Goal: Task Accomplishment & Management: Use online tool/utility

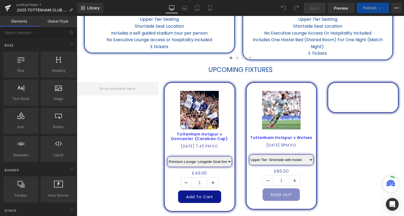
select select "Premium Lounge: Penalty Area"
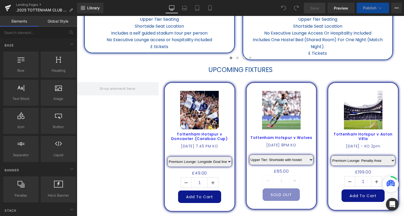
scroll to position [218, 0]
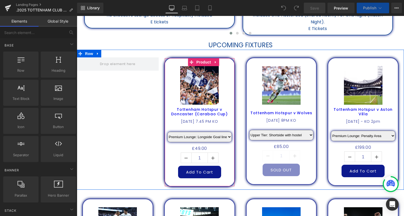
click at [215, 62] on icon at bounding box center [215, 62] width 1 height 2
click at [218, 62] on icon at bounding box center [220, 62] width 4 height 4
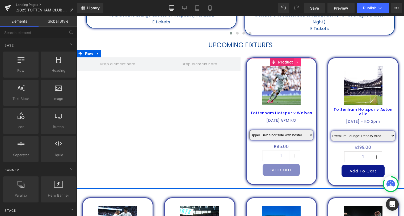
click at [296, 61] on icon at bounding box center [298, 62] width 4 height 4
click at [300, 62] on icon at bounding box center [301, 62] width 4 height 4
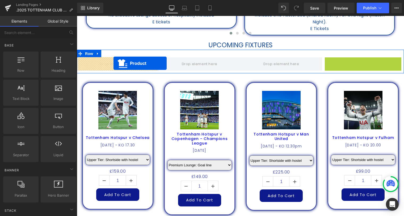
drag, startPoint x: 354, startPoint y: 62, endPoint x: 114, endPoint y: 63, distance: 240.7
select select "Premium Lounge: Penalty Area"
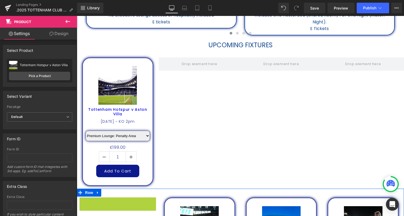
scroll to position [223, 0]
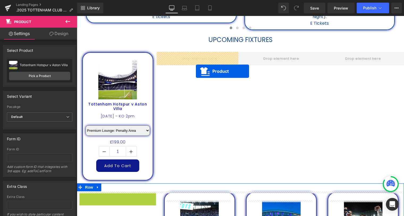
drag, startPoint x: 108, startPoint y: 203, endPoint x: 194, endPoint y: 69, distance: 159.2
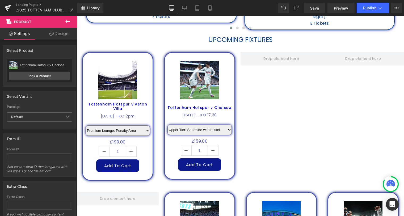
click at [189, 197] on div "Rendering Content" at bounding box center [202, 195] width 33 height 6
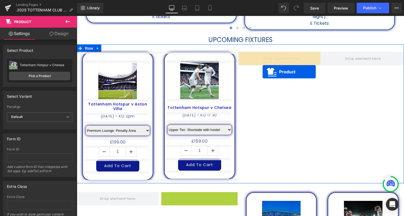
drag, startPoint x: 190, startPoint y: 198, endPoint x: 263, endPoint y: 72, distance: 146.3
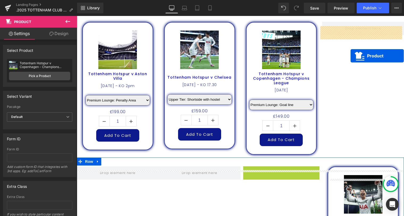
scroll to position [247, 0]
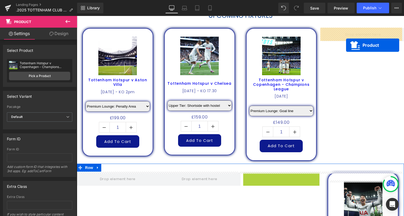
drag, startPoint x: 271, startPoint y: 154, endPoint x: 346, endPoint y: 45, distance: 132.8
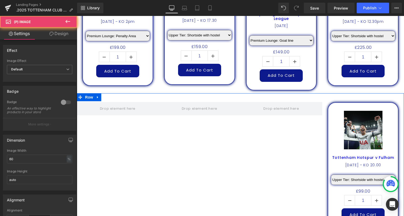
scroll to position [344, 0]
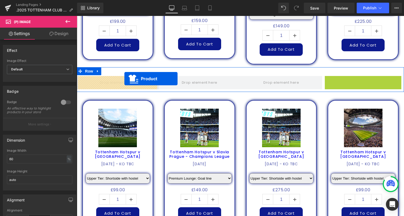
drag, startPoint x: 354, startPoint y: 81, endPoint x: 124, endPoint y: 79, distance: 229.8
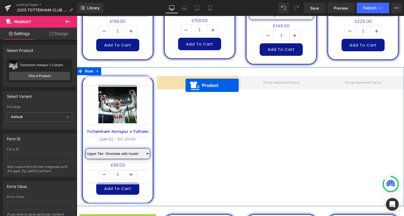
drag, startPoint x: 107, startPoint y: 145, endPoint x: 186, endPoint y: 85, distance: 99.1
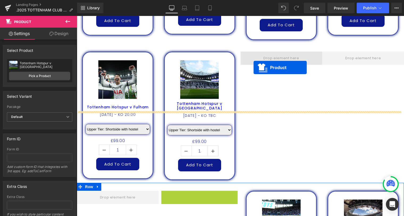
scroll to position [368, 0]
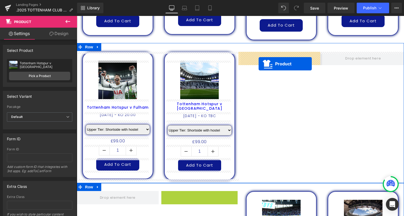
drag, startPoint x: 189, startPoint y: 125, endPoint x: 259, endPoint y: 64, distance: 92.5
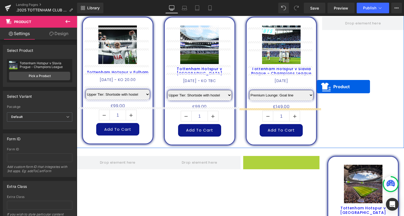
scroll to position [392, 0]
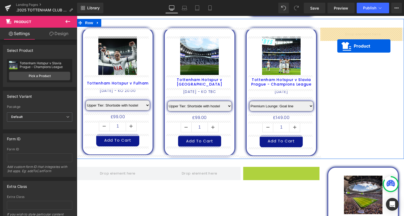
drag, startPoint x: 275, startPoint y: 124, endPoint x: 337, endPoint y: 46, distance: 99.9
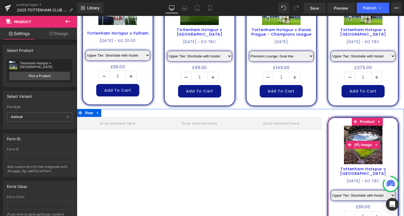
scroll to position [489, 0]
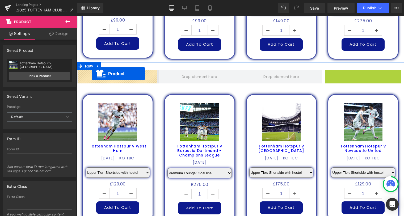
drag, startPoint x: 353, startPoint y: 74, endPoint x: 92, endPoint y: 74, distance: 260.9
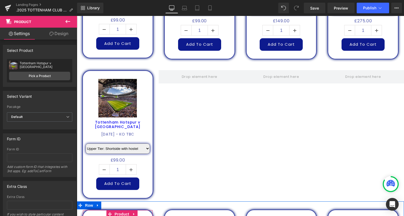
scroll to position [494, 0]
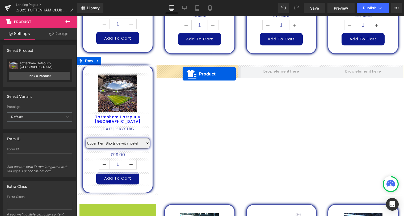
drag, startPoint x: 108, startPoint y: 212, endPoint x: 183, endPoint y: 74, distance: 157.2
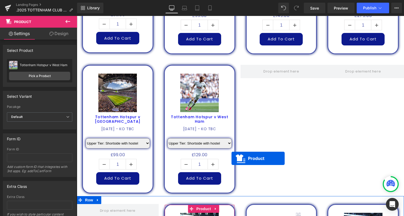
scroll to position [499, 0]
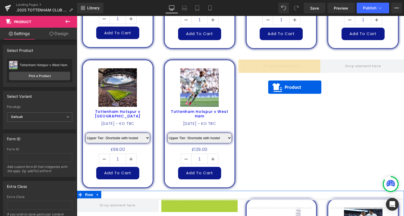
drag, startPoint x: 190, startPoint y: 208, endPoint x: 268, endPoint y: 87, distance: 144.3
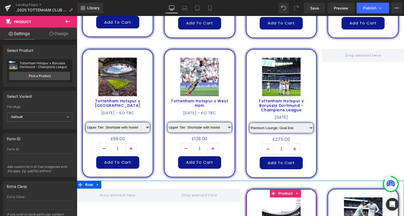
scroll to position [515, 0]
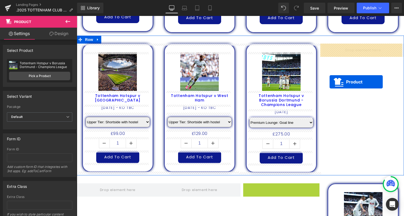
drag, startPoint x: 271, startPoint y: 207, endPoint x: 332, endPoint y: 77, distance: 143.6
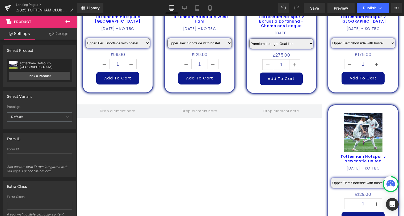
scroll to position [660, 0]
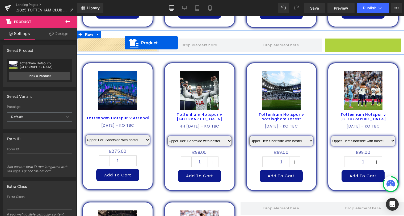
drag, startPoint x: 355, startPoint y: 43, endPoint x: 125, endPoint y: 43, distance: 230.3
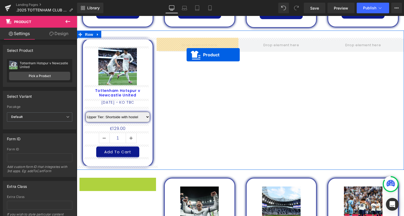
drag, startPoint x: 108, startPoint y: 183, endPoint x: 187, endPoint y: 53, distance: 152.3
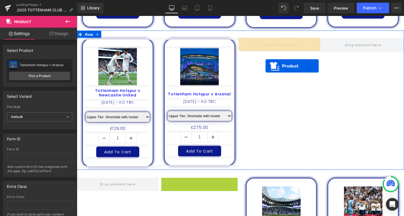
drag, startPoint x: 190, startPoint y: 181, endPoint x: 266, endPoint y: 65, distance: 138.5
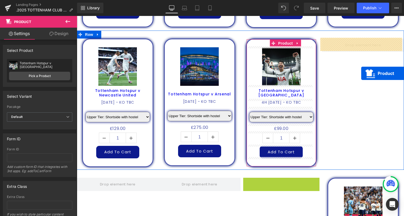
drag, startPoint x: 272, startPoint y: 183, endPoint x: 361, endPoint y: 74, distance: 141.3
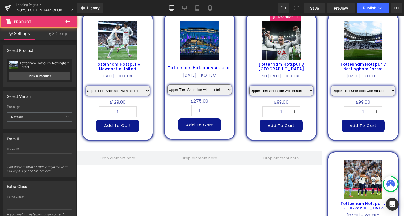
scroll to position [781, 0]
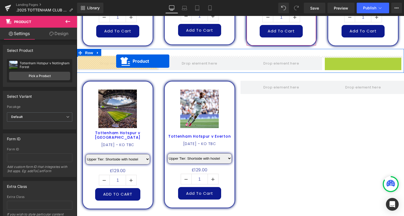
drag, startPoint x: 177, startPoint y: 66, endPoint x: 116, endPoint y: 61, distance: 60.9
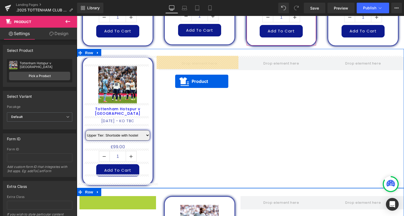
drag, startPoint x: 106, startPoint y: 201, endPoint x: 176, endPoint y: 81, distance: 139.0
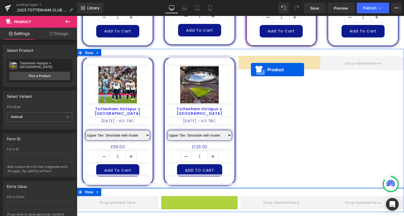
drag, startPoint x: 188, startPoint y: 199, endPoint x: 251, endPoint y: 70, distance: 144.3
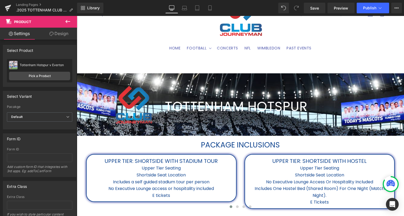
scroll to position [0, 0]
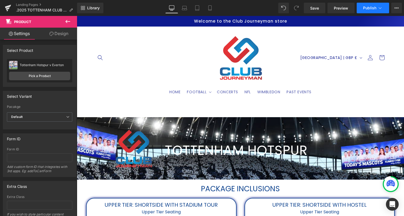
click at [368, 8] on span "Publish" at bounding box center [369, 8] width 13 height 4
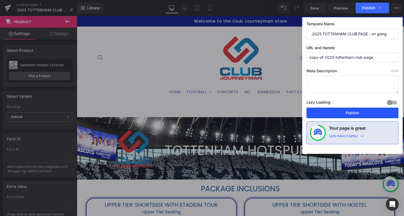
click at [351, 114] on button "Publish" at bounding box center [353, 113] width 92 height 11
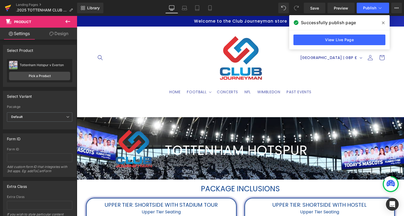
click at [8, 6] on icon at bounding box center [8, 6] width 6 height 3
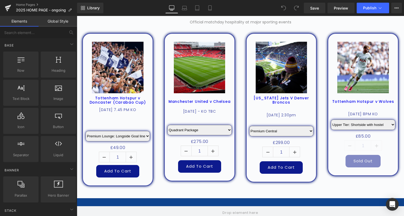
scroll to position [582, 0]
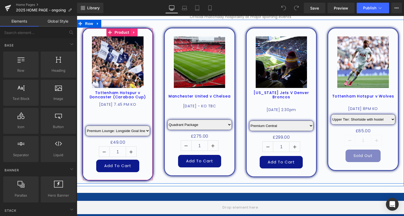
click at [133, 32] on icon at bounding box center [133, 32] width 1 height 2
click at [136, 32] on icon at bounding box center [138, 33] width 4 height 4
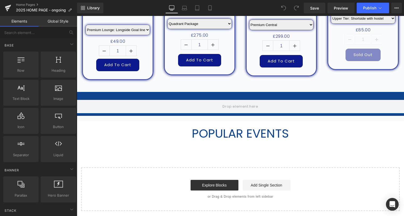
scroll to position [684, 0]
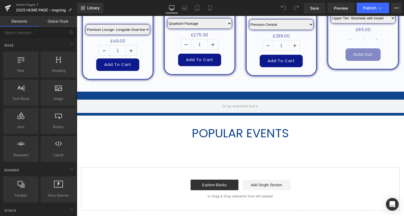
click at [178, 135] on h2 "POPULAR EVENTS" at bounding box center [240, 133] width 327 height 14
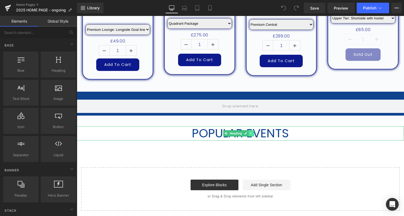
click at [250, 135] on icon at bounding box center [251, 133] width 3 height 3
click at [253, 135] on icon at bounding box center [254, 133] width 3 height 3
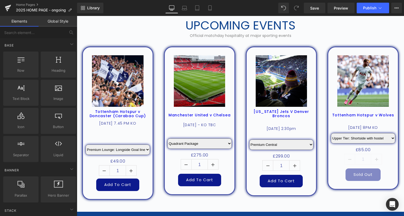
scroll to position [563, 0]
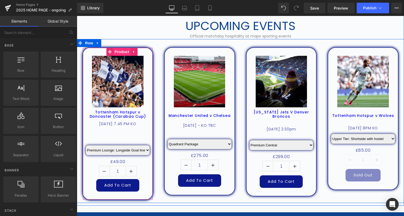
click at [117, 51] on span "Product" at bounding box center [121, 52] width 17 height 8
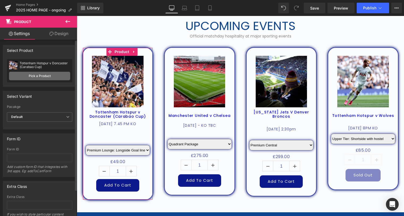
click at [45, 78] on link "Pick a Product" at bounding box center [39, 76] width 61 height 9
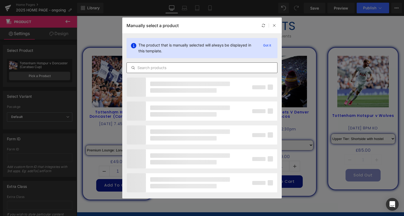
click at [194, 65] on input "text" at bounding box center [202, 68] width 151 height 6
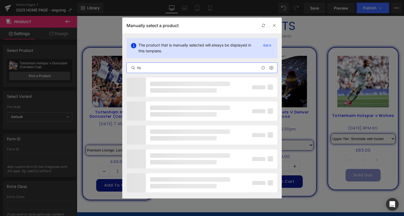
type input "t"
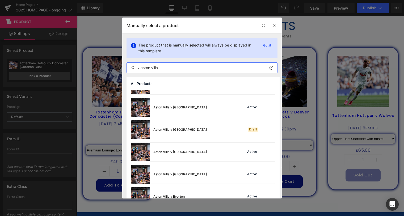
scroll to position [290, 0]
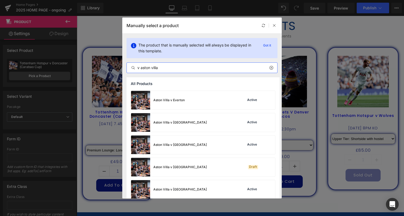
drag, startPoint x: 164, startPoint y: 69, endPoint x: 116, endPoint y: 70, distance: 48.1
click at [116, 70] on div "Manually select a product The product that is manually selected will always be …" at bounding box center [202, 108] width 404 height 216
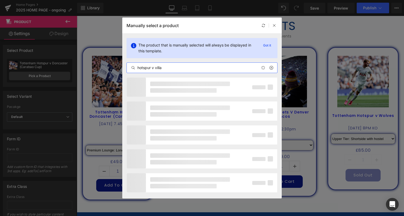
type input "hotspur v villa"
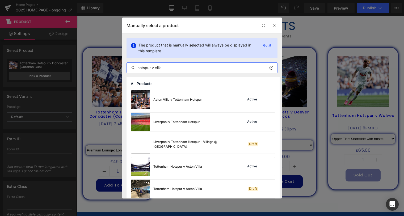
click at [183, 169] on div "Tottenham Hotspur v Aston Villa" at bounding box center [177, 166] width 49 height 5
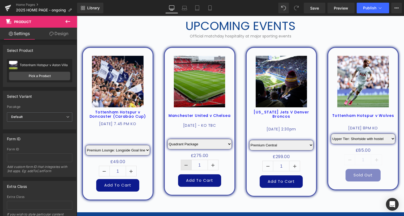
select select "Premium Lounge: Penalty Area"
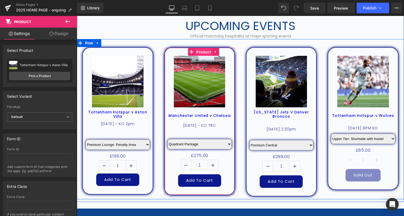
click at [201, 51] on span "Product" at bounding box center [203, 52] width 17 height 8
click at [198, 51] on span "Product" at bounding box center [203, 52] width 17 height 8
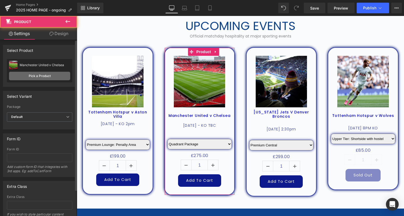
click at [43, 75] on link "Pick a Product" at bounding box center [39, 76] width 61 height 9
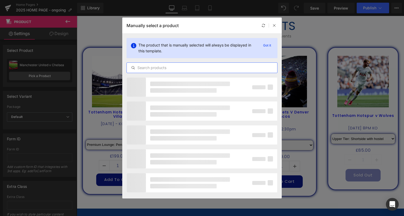
click at [148, 69] on input "text" at bounding box center [202, 68] width 151 height 6
type input "united v sunderl"
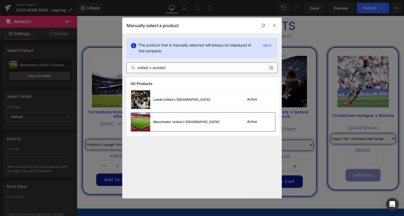
click at [214, 117] on div "Manchester United v Sunderland Active" at bounding box center [203, 122] width 144 height 19
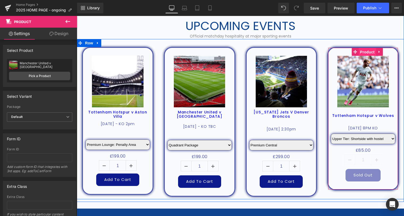
click at [366, 52] on span "Product" at bounding box center [367, 52] width 17 height 8
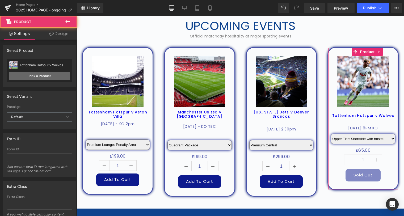
click at [53, 77] on link "Pick a Product" at bounding box center [39, 76] width 61 height 9
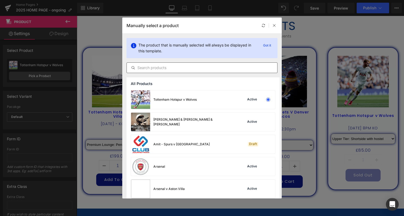
click at [183, 68] on input "text" at bounding box center [202, 68] width 151 height 6
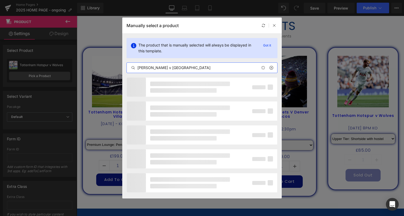
type input "hotspur v chelsea"
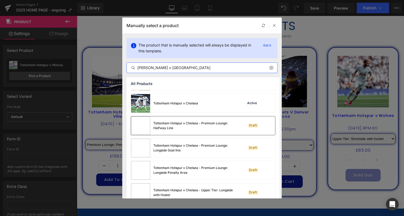
scroll to position [48, 0]
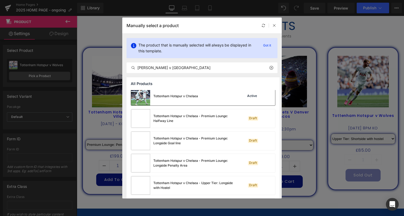
click at [189, 96] on div "Tottenham Hotspur v Chelsea" at bounding box center [175, 96] width 45 height 5
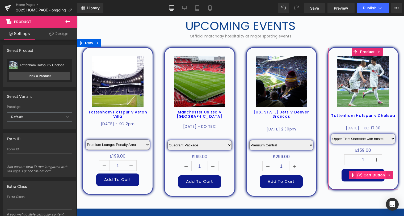
click at [366, 175] on span "(P) Cart Button" at bounding box center [371, 175] width 30 height 8
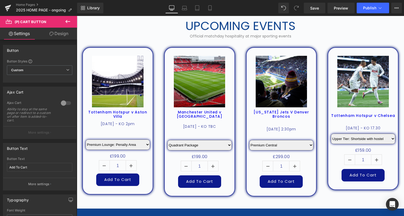
click at [64, 35] on link "Design" at bounding box center [59, 34] width 39 height 12
click at [0, 0] on div "Spacing" at bounding box center [0, 0] width 0 height 0
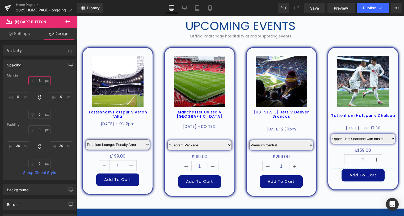
click at [38, 81] on input "text" at bounding box center [39, 80] width 22 height 9
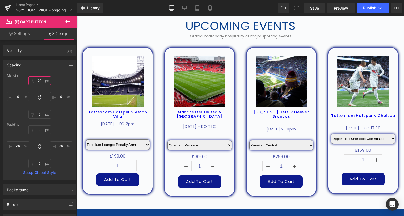
type input "2"
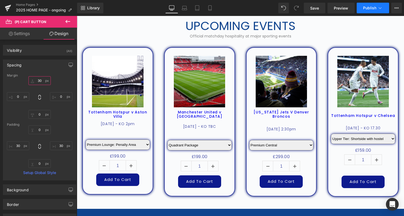
type input "30"
click at [370, 8] on span "Publish" at bounding box center [369, 8] width 13 height 4
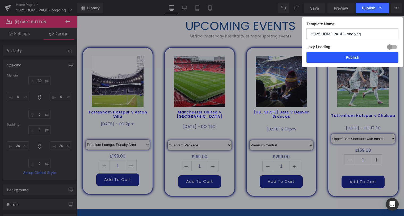
click at [359, 59] on button "Publish" at bounding box center [353, 57] width 92 height 11
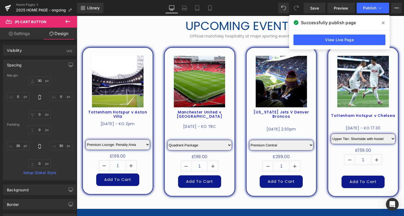
click at [382, 23] on icon at bounding box center [383, 23] width 3 height 4
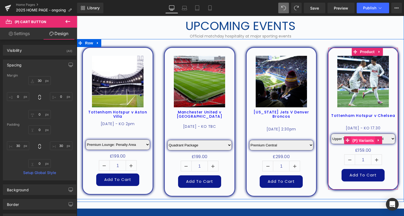
click at [364, 139] on span "(P) Variants" at bounding box center [363, 141] width 24 height 8
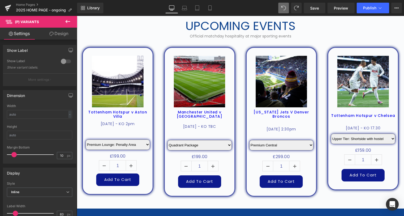
click at [61, 35] on link "Design" at bounding box center [59, 34] width 39 height 12
click at [0, 0] on div "Spacing" at bounding box center [0, 0] width 0 height 0
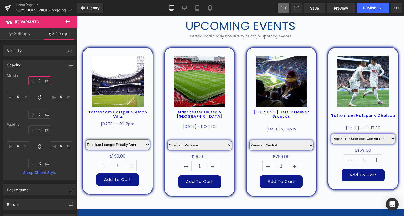
click at [38, 80] on input "text" at bounding box center [39, 80] width 22 height 9
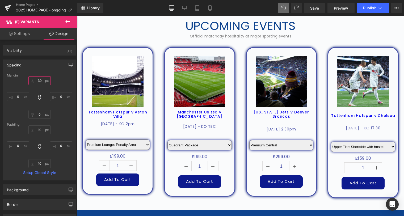
type input "3"
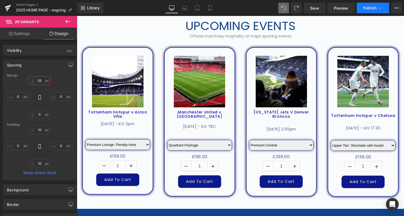
type input "25"
click at [371, 10] on button "Publish" at bounding box center [373, 8] width 32 height 11
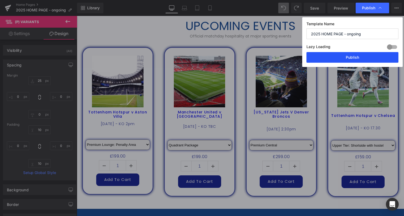
click at [365, 56] on button "Publish" at bounding box center [353, 57] width 92 height 11
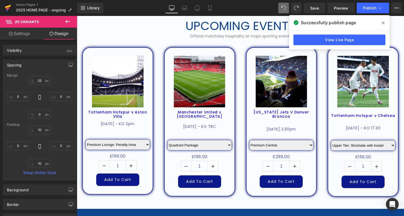
click at [10, 7] on icon at bounding box center [8, 7] width 6 height 13
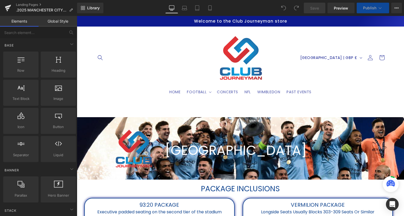
select select "Vermilion"
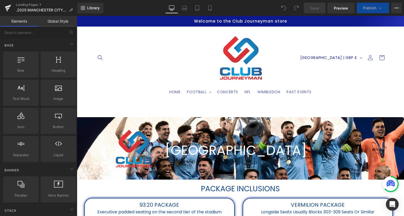
select select "Vermilion"
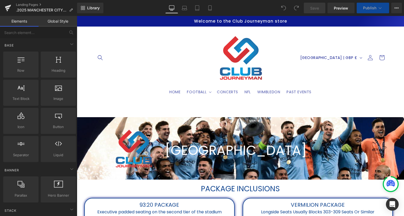
select select "Vermilion"
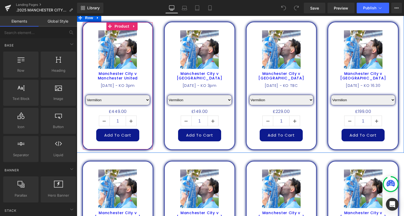
scroll to position [242, 0]
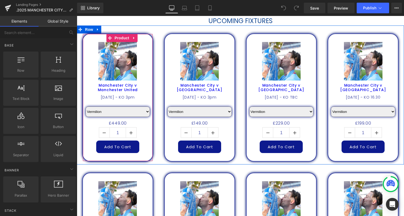
click at [132, 37] on icon at bounding box center [134, 38] width 4 height 4
click at [134, 37] on link at bounding box center [137, 38] width 7 height 8
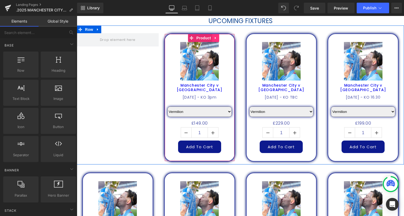
click at [215, 37] on icon at bounding box center [215, 38] width 1 height 2
click at [218, 37] on icon at bounding box center [220, 38] width 4 height 4
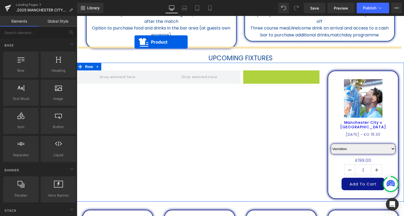
scroll to position [173, 0]
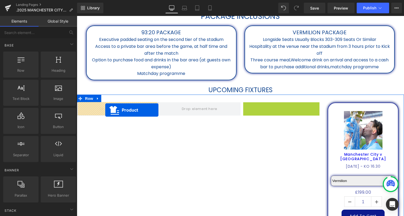
drag, startPoint x: 273, startPoint y: 36, endPoint x: 105, endPoint y: 110, distance: 182.9
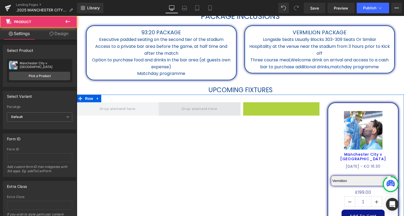
select select "Vermilion"
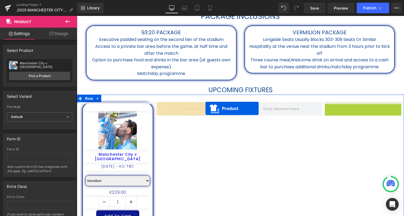
drag, startPoint x: 354, startPoint y: 107, endPoint x: 199, endPoint y: 109, distance: 155.0
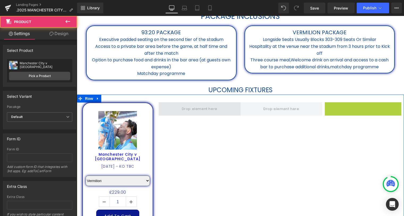
select select "Vermilion"
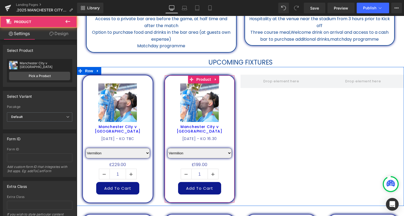
scroll to position [245, 0]
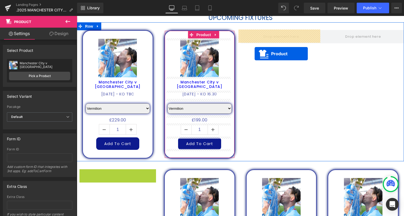
drag, startPoint x: 107, startPoint y: 173, endPoint x: 255, endPoint y: 54, distance: 189.6
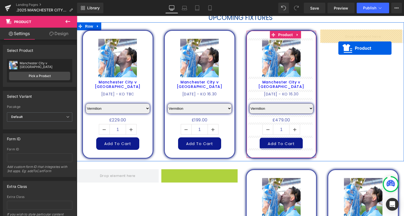
drag, startPoint x: 189, startPoint y: 173, endPoint x: 339, endPoint y: 48, distance: 195.0
select select "Vermilion"
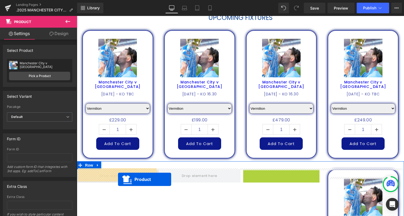
drag, startPoint x: 272, startPoint y: 173, endPoint x: 115, endPoint y: 179, distance: 157.3
select select "Vermilion"
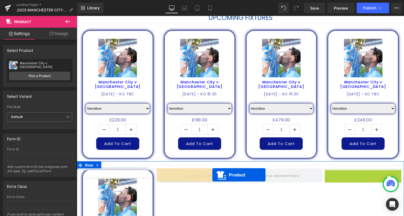
drag, startPoint x: 354, startPoint y: 174, endPoint x: 199, endPoint y: 175, distance: 154.2
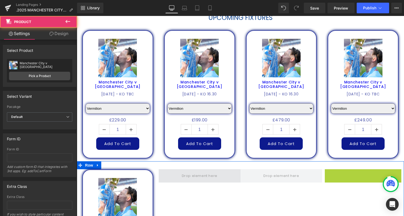
select select "Vermilion"
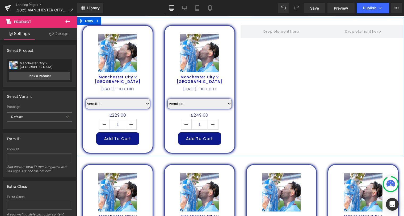
scroll to position [390, 0]
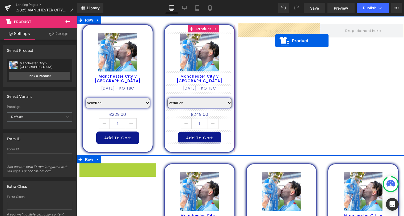
drag, startPoint x: 107, startPoint y: 166, endPoint x: 275, endPoint y: 41, distance: 210.1
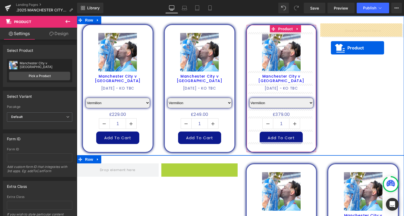
drag, startPoint x: 190, startPoint y: 168, endPoint x: 334, endPoint y: 44, distance: 189.6
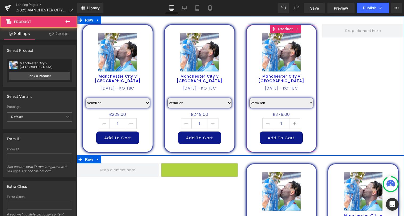
select select "Vermilion"
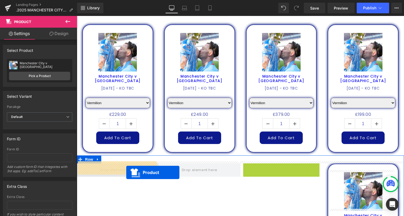
drag, startPoint x: 272, startPoint y: 166, endPoint x: 109, endPoint y: 173, distance: 163.2
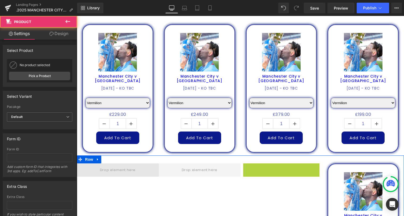
select select "Vermilion"
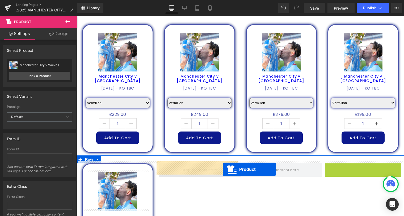
drag, startPoint x: 355, startPoint y: 167, endPoint x: 202, endPoint y: 170, distance: 152.9
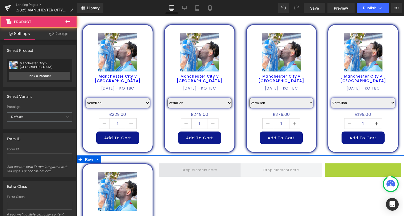
select select "Vermilion"
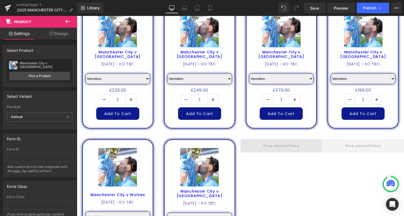
scroll to position [511, 0]
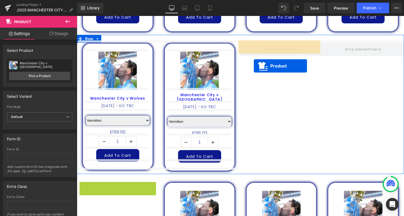
drag, startPoint x: 108, startPoint y: 186, endPoint x: 254, endPoint y: 66, distance: 188.5
select select "Vermilion"
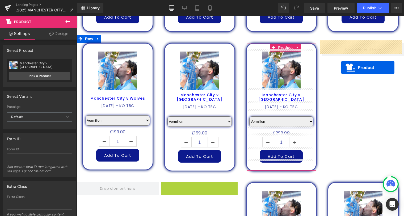
drag, startPoint x: 189, startPoint y: 183, endPoint x: 341, endPoint y: 66, distance: 192.3
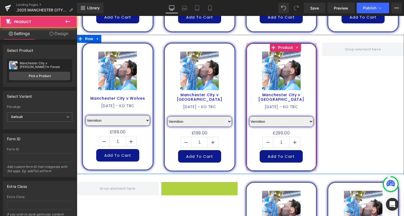
select select "Vermilion"
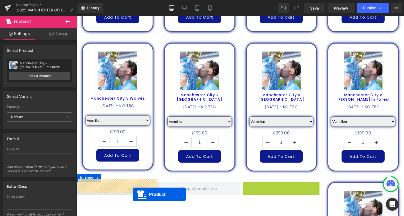
drag, startPoint x: 272, startPoint y: 185, endPoint x: 127, endPoint y: 191, distance: 144.8
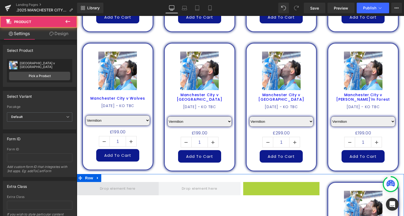
select select "Vermilion"
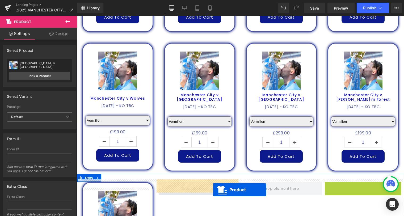
drag, startPoint x: 354, startPoint y: 184, endPoint x: 203, endPoint y: 190, distance: 151.1
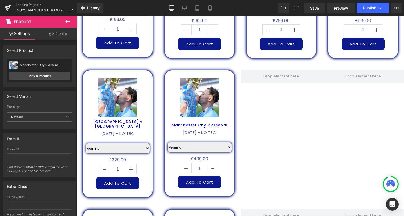
scroll to position [680, 0]
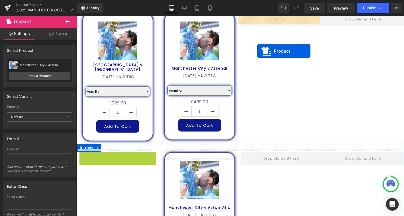
drag, startPoint x: 107, startPoint y: 155, endPoint x: 257, endPoint y: 51, distance: 183.2
select select "Vermilion"
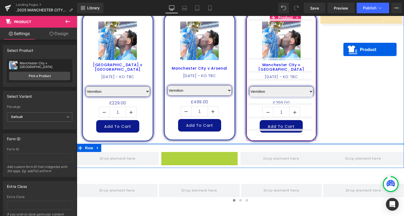
drag, startPoint x: 191, startPoint y: 156, endPoint x: 344, endPoint y: 49, distance: 186.1
select select "Vermilion"
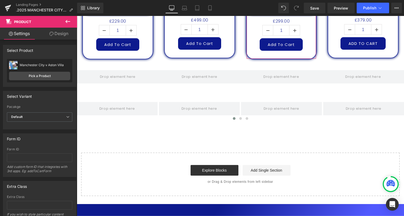
scroll to position [753, 0]
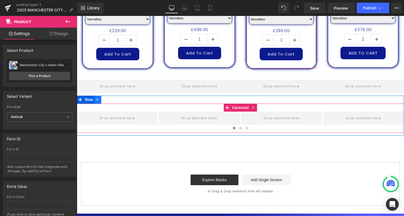
click at [98, 96] on link at bounding box center [97, 100] width 7 height 8
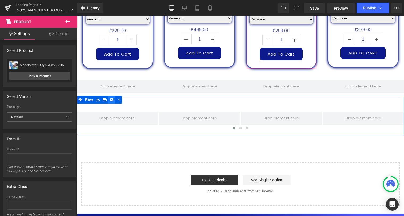
click at [111, 98] on icon at bounding box center [112, 100] width 4 height 4
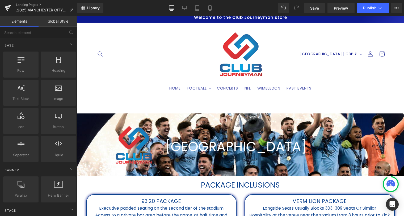
scroll to position [3, 0]
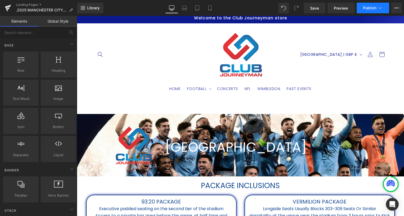
click at [367, 5] on button "Publish" at bounding box center [373, 8] width 32 height 11
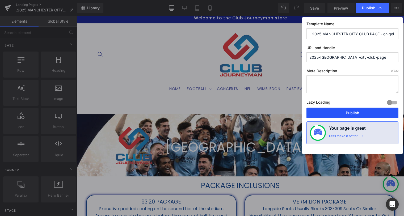
click at [355, 114] on button "Publish" at bounding box center [353, 113] width 92 height 11
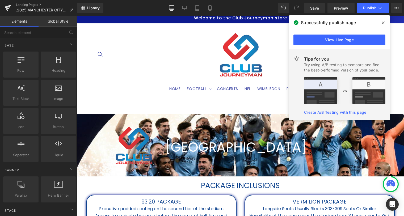
click at [381, 24] on span at bounding box center [383, 23] width 9 height 9
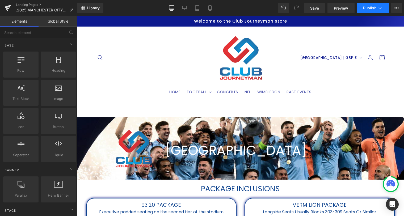
click at [370, 7] on span "Publish" at bounding box center [369, 8] width 13 height 4
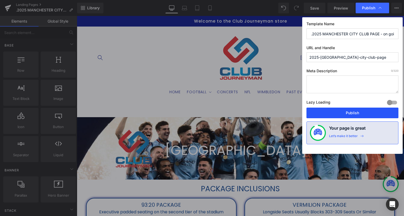
click at [352, 112] on button "Publish" at bounding box center [353, 113] width 92 height 11
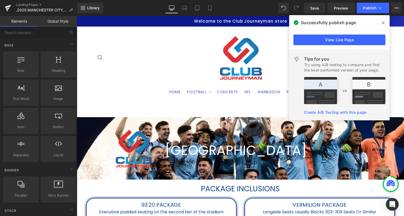
click at [381, 23] on span at bounding box center [383, 23] width 9 height 9
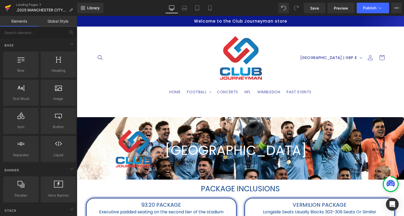
click at [6, 7] on icon at bounding box center [8, 6] width 6 height 3
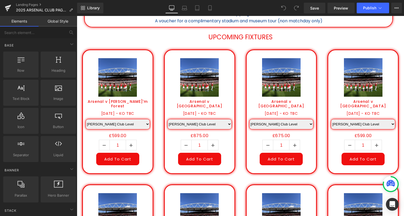
scroll to position [233, 0]
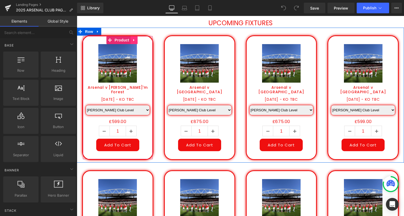
click at [133, 40] on icon at bounding box center [134, 40] width 4 height 4
drag, startPoint x: 134, startPoint y: 39, endPoint x: 138, endPoint y: 38, distance: 3.8
click at [136, 38] on icon at bounding box center [138, 40] width 4 height 4
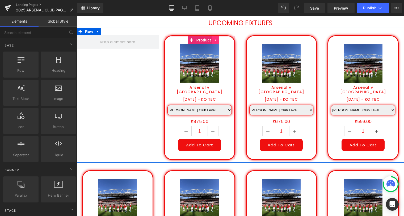
click at [216, 39] on link at bounding box center [215, 40] width 7 height 8
click at [218, 40] on icon at bounding box center [220, 40] width 4 height 4
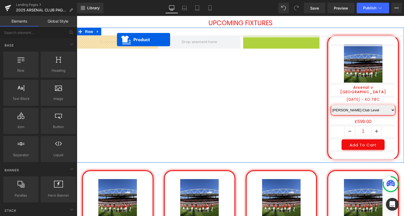
drag, startPoint x: 271, startPoint y: 39, endPoint x: 117, endPoint y: 40, distance: 154.0
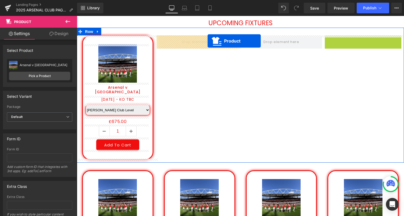
drag, startPoint x: 354, startPoint y: 40, endPoint x: 207, endPoint y: 41, distance: 146.8
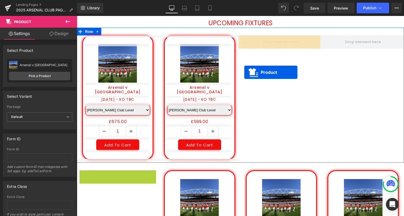
drag, startPoint x: 109, startPoint y: 175, endPoint x: 249, endPoint y: 54, distance: 185.0
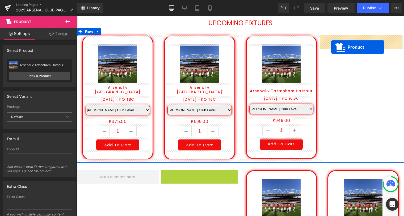
drag, startPoint x: 190, startPoint y: 174, endPoint x: 325, endPoint y: 70, distance: 170.7
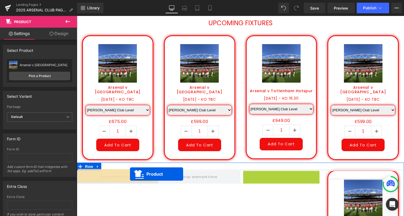
drag, startPoint x: 272, startPoint y: 174, endPoint x: 128, endPoint y: 175, distance: 144.1
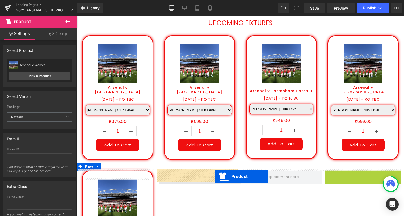
drag, startPoint x: 353, startPoint y: 176, endPoint x: 212, endPoint y: 177, distance: 140.9
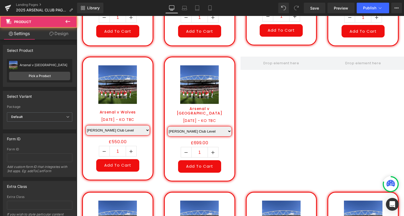
scroll to position [354, 0]
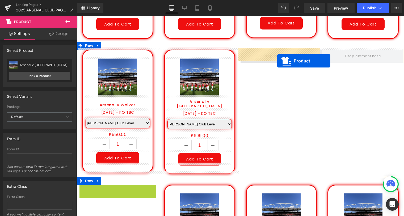
drag, startPoint x: 109, startPoint y: 187, endPoint x: 277, endPoint y: 61, distance: 210.4
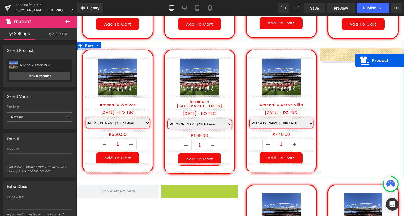
drag, startPoint x: 190, startPoint y: 189, endPoint x: 356, endPoint y: 60, distance: 209.6
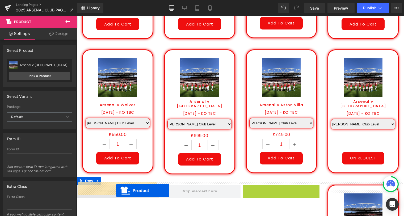
drag, startPoint x: 272, startPoint y: 188, endPoint x: 116, endPoint y: 191, distance: 155.3
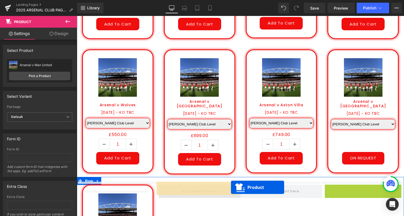
drag, startPoint x: 352, startPoint y: 187, endPoint x: 193, endPoint y: 187, distance: 158.5
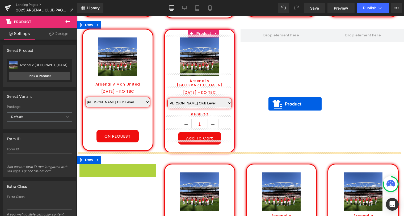
scroll to position [499, 0]
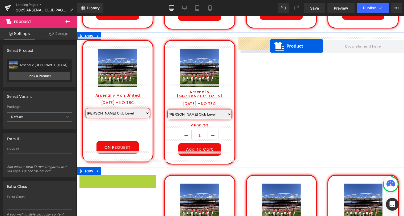
drag, startPoint x: 108, startPoint y: 127, endPoint x: 270, endPoint y: 46, distance: 181.0
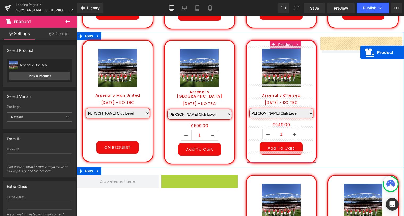
drag, startPoint x: 190, startPoint y: 176, endPoint x: 361, endPoint y: 52, distance: 210.7
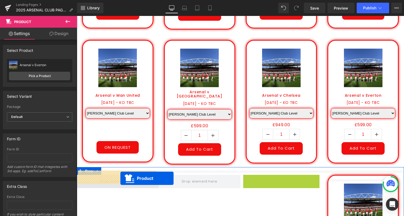
drag, startPoint x: 273, startPoint y: 176, endPoint x: 113, endPoint y: 178, distance: 159.6
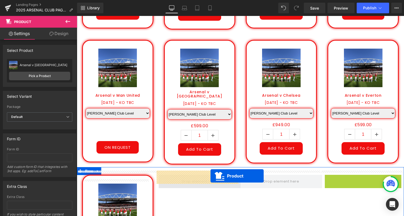
drag, startPoint x: 354, startPoint y: 174, endPoint x: 194, endPoint y: 177, distance: 160.9
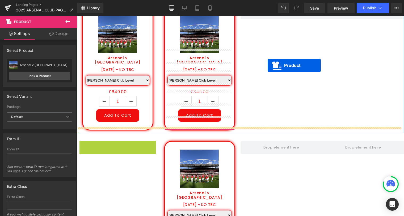
scroll to position [620, 0]
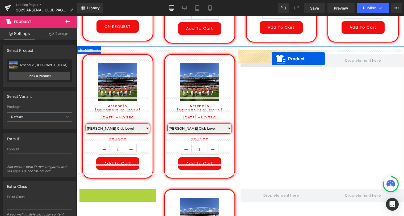
drag, startPoint x: 106, startPoint y: 141, endPoint x: 272, endPoint y: 59, distance: 184.8
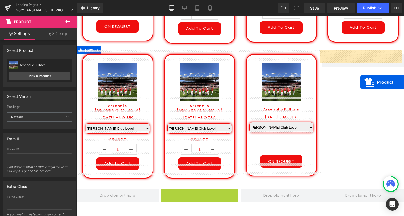
drag, startPoint x: 189, startPoint y: 189, endPoint x: 361, endPoint y: 77, distance: 206.0
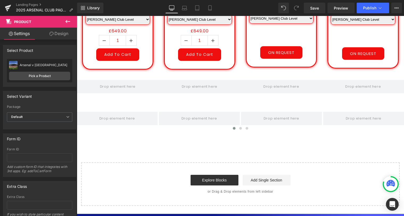
scroll to position [716, 0]
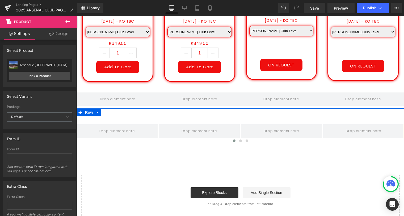
drag, startPoint x: 97, startPoint y: 108, endPoint x: 101, endPoint y: 107, distance: 4.5
click at [97, 110] on icon at bounding box center [98, 112] width 4 height 4
click at [110, 111] on icon at bounding box center [112, 113] width 4 height 4
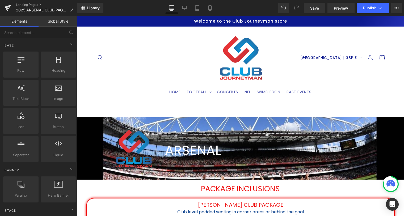
scroll to position [0, 0]
click at [371, 9] on span "Publish" at bounding box center [369, 8] width 13 height 4
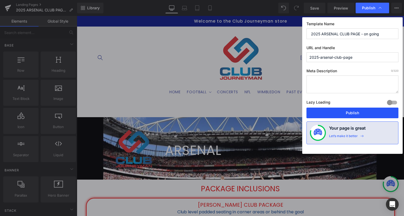
drag, startPoint x: 284, startPoint y: 97, endPoint x: 361, endPoint y: 113, distance: 79.0
click at [361, 113] on button "Publish" at bounding box center [353, 113] width 92 height 11
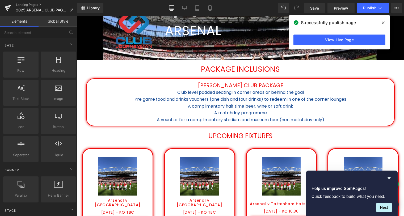
scroll to position [121, 0]
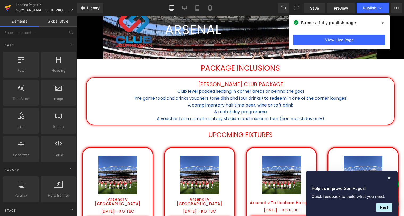
click at [8, 6] on icon at bounding box center [8, 6] width 6 height 3
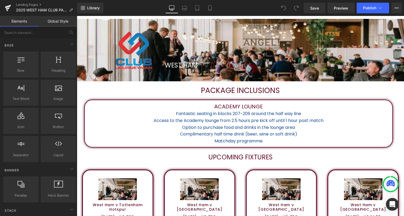
scroll to position [121, 0]
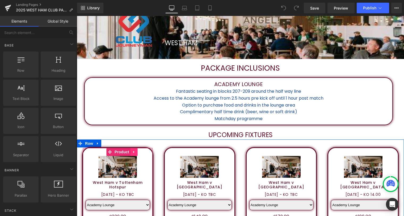
click at [132, 153] on icon at bounding box center [134, 152] width 4 height 4
click at [136, 153] on icon at bounding box center [138, 152] width 4 height 4
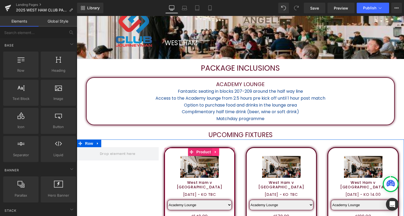
click at [215, 152] on icon at bounding box center [215, 152] width 1 height 2
click at [218, 153] on icon at bounding box center [220, 152] width 4 height 4
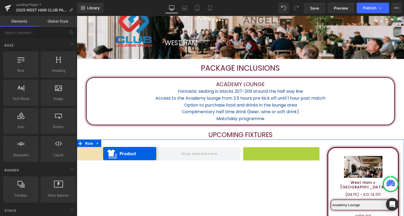
drag, startPoint x: 272, startPoint y: 153, endPoint x: 103, endPoint y: 154, distance: 168.6
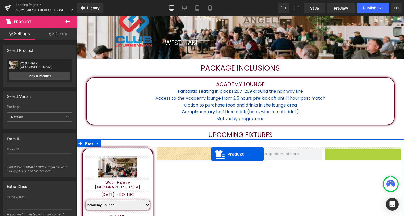
drag, startPoint x: 354, startPoint y: 152, endPoint x: 195, endPoint y: 154, distance: 159.6
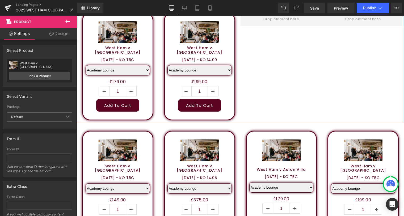
scroll to position [210, 0]
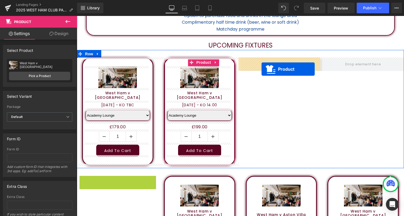
drag, startPoint x: 108, startPoint y: 179, endPoint x: 262, endPoint y: 69, distance: 188.8
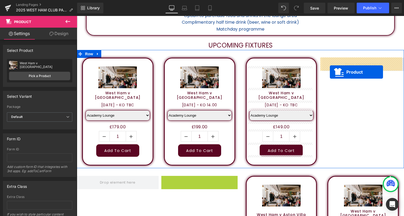
drag, startPoint x: 189, startPoint y: 179, endPoint x: 336, endPoint y: 68, distance: 184.9
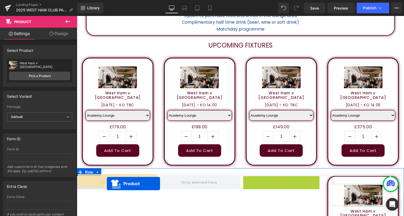
drag, startPoint x: 271, startPoint y: 180, endPoint x: 107, endPoint y: 184, distance: 164.4
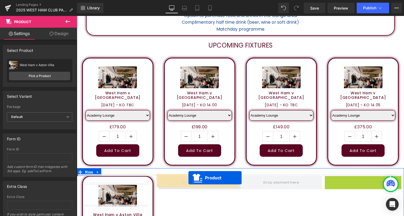
drag, startPoint x: 269, startPoint y: 180, endPoint x: 186, endPoint y: 178, distance: 83.5
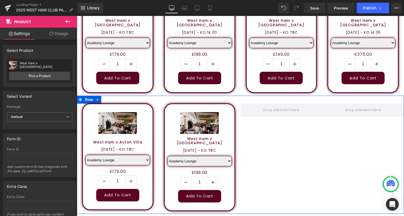
scroll to position [331, 0]
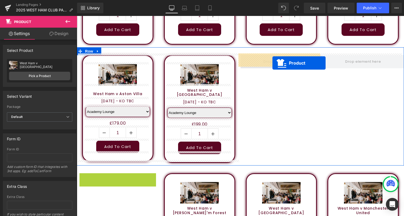
drag, startPoint x: 108, startPoint y: 175, endPoint x: 272, endPoint y: 63, distance: 198.3
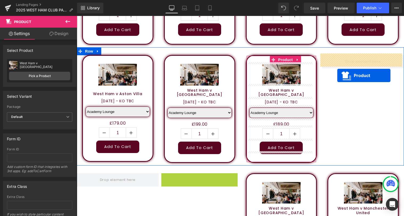
drag, startPoint x: 190, startPoint y: 177, endPoint x: 338, endPoint y: 71, distance: 181.8
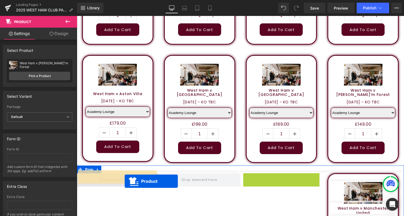
drag, startPoint x: 271, startPoint y: 176, endPoint x: 124, endPoint y: 181, distance: 146.9
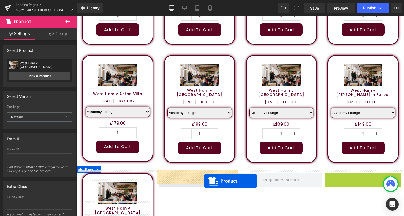
drag, startPoint x: 355, startPoint y: 175, endPoint x: 204, endPoint y: 181, distance: 150.6
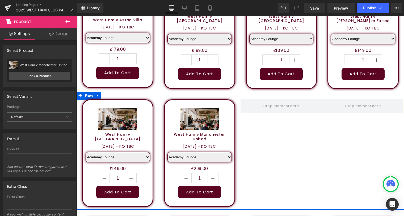
scroll to position [428, 0]
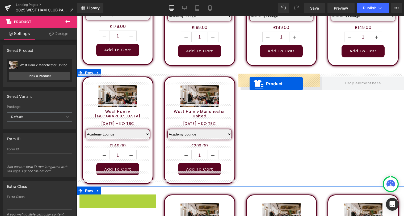
drag, startPoint x: 107, startPoint y: 196, endPoint x: 250, endPoint y: 84, distance: 181.5
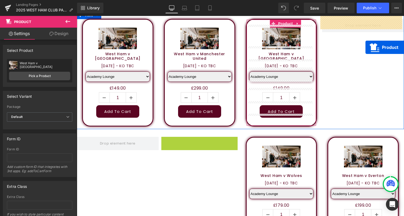
scroll to position [476, 0]
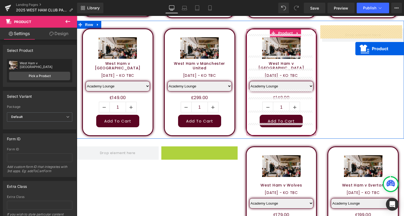
drag, startPoint x: 205, startPoint y: 113, endPoint x: 348, endPoint y: 44, distance: 158.2
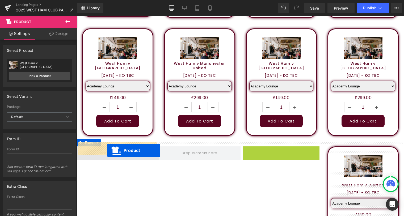
drag, startPoint x: 270, startPoint y: 147, endPoint x: 107, endPoint y: 151, distance: 163.1
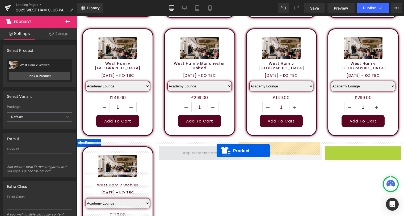
drag, startPoint x: 354, startPoint y: 145, endPoint x: 207, endPoint y: 151, distance: 146.6
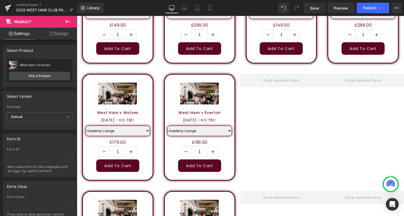
scroll to position [597, 0]
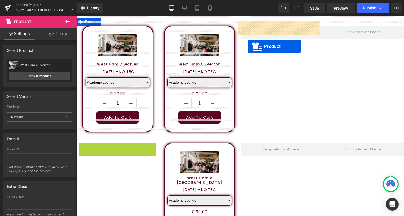
drag, startPoint x: 108, startPoint y: 144, endPoint x: 250, endPoint y: 42, distance: 175.3
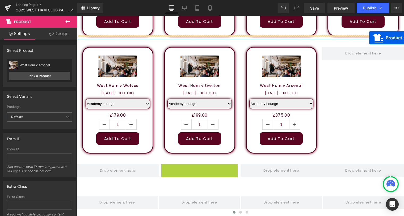
scroll to position [555, 0]
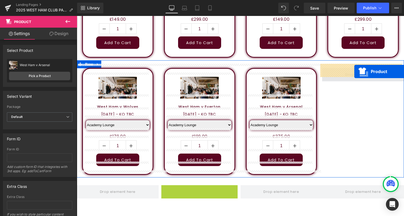
drag, startPoint x: 189, startPoint y: 142, endPoint x: 354, endPoint y: 72, distance: 180.4
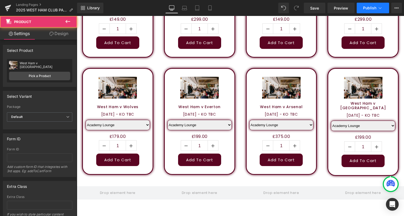
click at [369, 7] on span "Publish" at bounding box center [369, 8] width 13 height 4
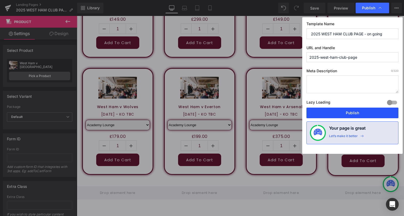
click at [350, 111] on button "Publish" at bounding box center [353, 113] width 92 height 11
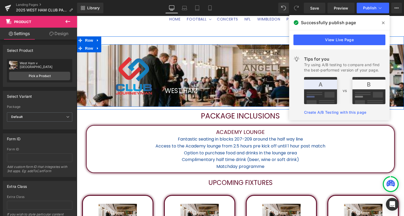
scroll to position [71, 0]
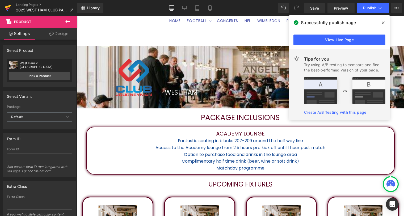
click at [7, 8] on icon at bounding box center [8, 8] width 4 height 2
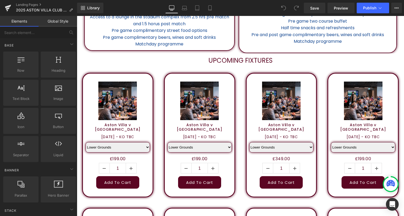
scroll to position [219, 0]
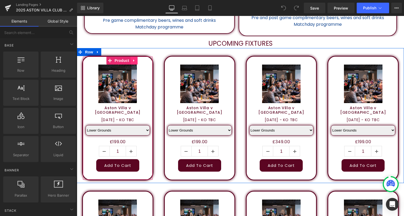
click at [131, 61] on link at bounding box center [134, 61] width 7 height 8
click at [136, 60] on icon at bounding box center [138, 61] width 4 height 4
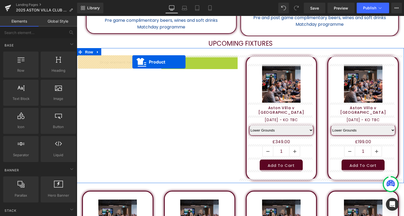
drag, startPoint x: 189, startPoint y: 60, endPoint x: 195, endPoint y: 61, distance: 6.2
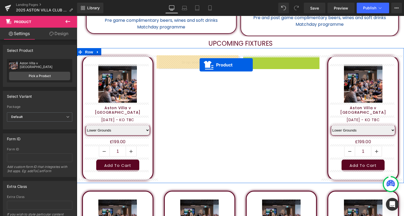
drag, startPoint x: 270, startPoint y: 60, endPoint x: 199, endPoint y: 65, distance: 70.4
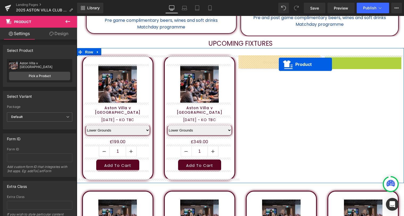
drag, startPoint x: 354, startPoint y: 59, endPoint x: 279, endPoint y: 64, distance: 75.7
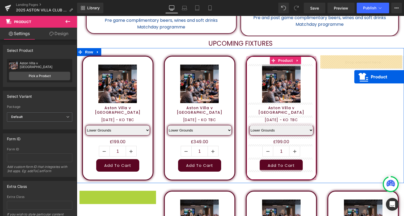
drag, startPoint x: 111, startPoint y: 194, endPoint x: 354, endPoint y: 77, distance: 269.6
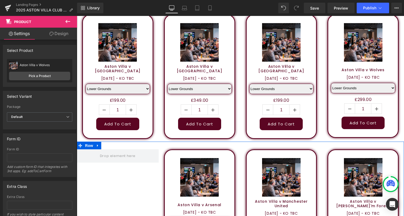
scroll to position [268, 0]
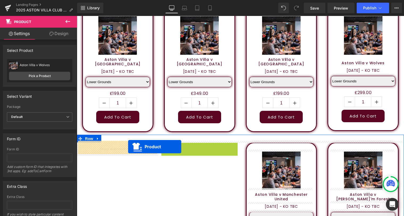
drag, startPoint x: 189, startPoint y: 145, endPoint x: 153, endPoint y: 143, distance: 36.0
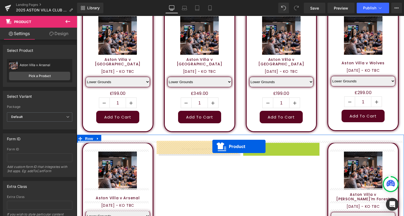
drag, startPoint x: 272, startPoint y: 146, endPoint x: 207, endPoint y: 146, distance: 64.9
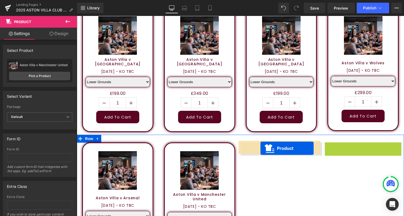
drag, startPoint x: 355, startPoint y: 146, endPoint x: 259, endPoint y: 148, distance: 96.3
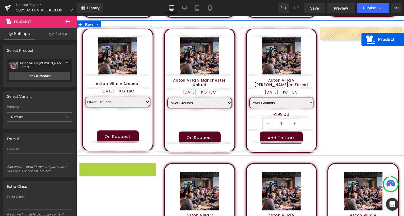
scroll to position [371, 0]
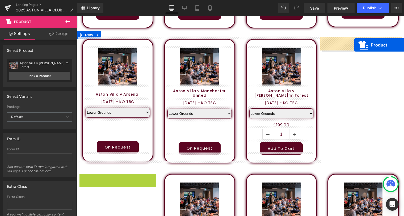
drag, startPoint x: 109, startPoint y: 150, endPoint x: 353, endPoint y: 47, distance: 265.4
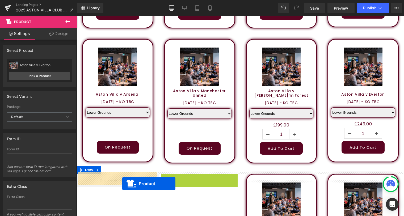
drag, startPoint x: 191, startPoint y: 176, endPoint x: 167, endPoint y: 181, distance: 23.9
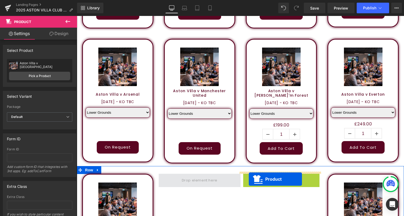
drag, startPoint x: 272, startPoint y: 177, endPoint x: 194, endPoint y: 180, distance: 78.0
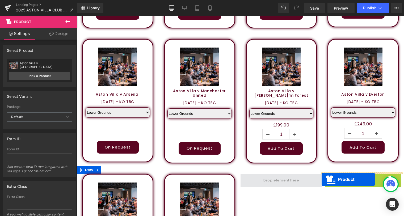
drag, startPoint x: 355, startPoint y: 176, endPoint x: 295, endPoint y: 179, distance: 59.9
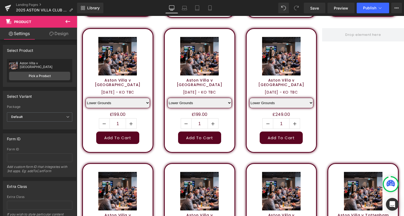
scroll to position [553, 0]
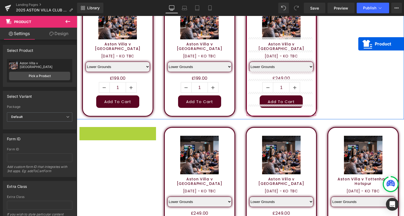
drag, startPoint x: 107, startPoint y: 129, endPoint x: 358, endPoint y: 44, distance: 265.3
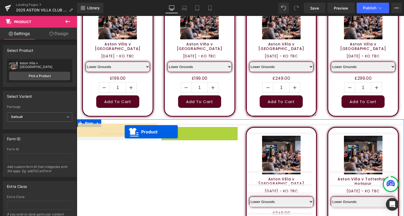
drag, startPoint x: 188, startPoint y: 130, endPoint x: 201, endPoint y: 129, distance: 12.5
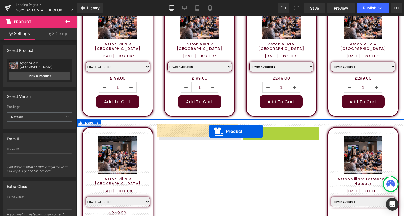
drag, startPoint x: 269, startPoint y: 128, endPoint x: 194, endPoint y: 131, distance: 75.0
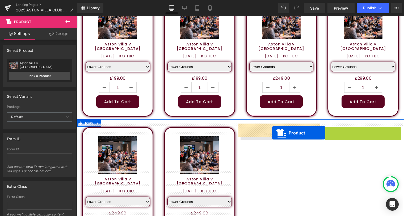
drag, startPoint x: 354, startPoint y: 129, endPoint x: 271, endPoint y: 133, distance: 83.1
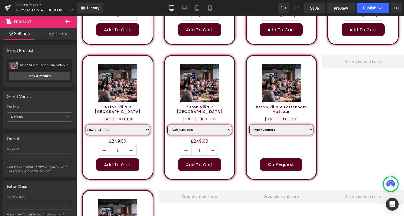
scroll to position [638, 0]
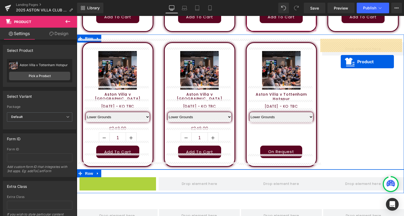
drag, startPoint x: 108, startPoint y: 179, endPoint x: 341, endPoint y: 62, distance: 261.3
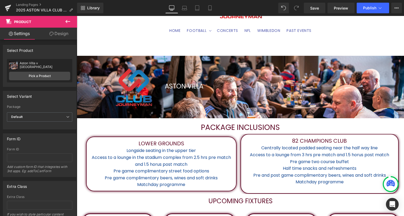
scroll to position [40, 0]
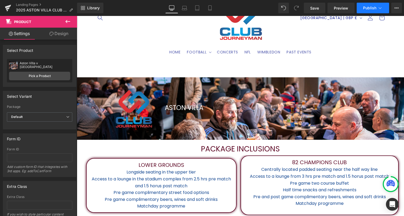
click at [371, 8] on span "Publish" at bounding box center [369, 8] width 13 height 4
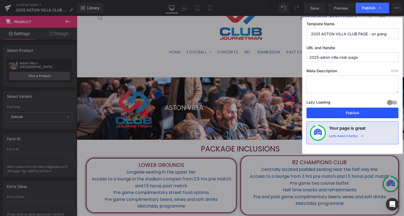
click at [354, 113] on button "Publish" at bounding box center [353, 113] width 92 height 11
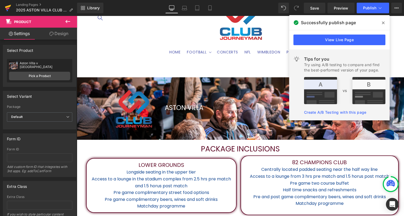
click at [7, 8] on icon at bounding box center [8, 7] width 6 height 13
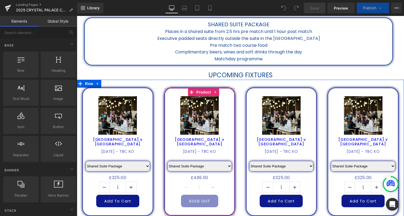
scroll to position [193, 0]
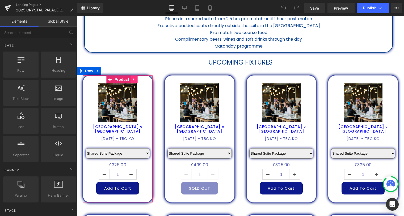
click at [131, 82] on link at bounding box center [134, 80] width 7 height 8
click at [136, 81] on icon at bounding box center [138, 80] width 4 height 4
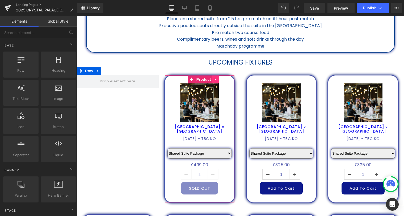
click at [215, 81] on icon at bounding box center [216, 80] width 4 height 4
click at [219, 80] on icon at bounding box center [220, 80] width 4 height 4
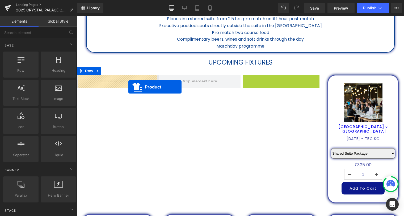
drag, startPoint x: 270, startPoint y: 79, endPoint x: 125, endPoint y: 86, distance: 145.1
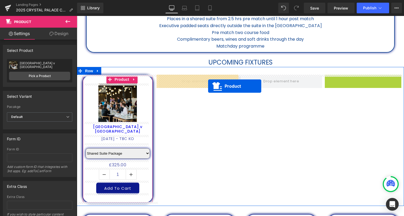
drag, startPoint x: 355, startPoint y: 78, endPoint x: 201, endPoint y: 86, distance: 154.2
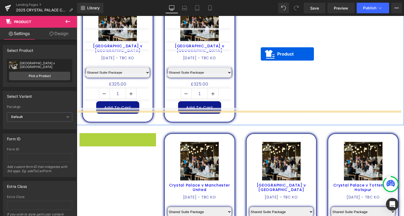
scroll to position [245, 0]
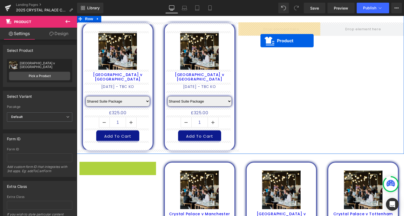
drag, startPoint x: 106, startPoint y: 119, endPoint x: 261, endPoint y: 41, distance: 173.0
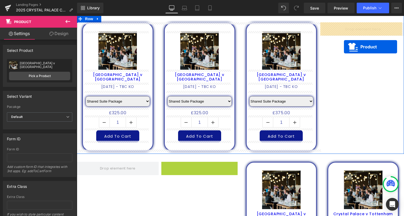
drag, startPoint x: 188, startPoint y: 165, endPoint x: 346, endPoint y: 45, distance: 198.8
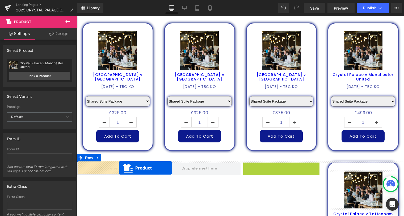
drag, startPoint x: 272, startPoint y: 165, endPoint x: 119, endPoint y: 168, distance: 153.2
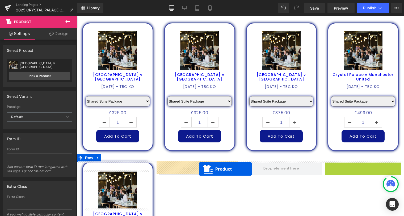
drag, startPoint x: 352, startPoint y: 167, endPoint x: 183, endPoint y: 166, distance: 169.4
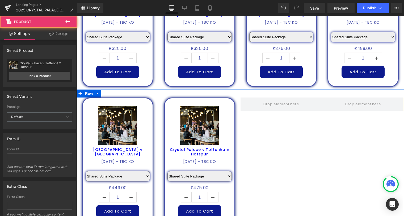
scroll to position [342, 0]
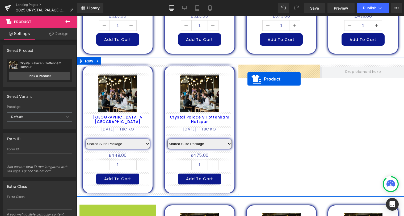
drag, startPoint x: 108, startPoint y: 209, endPoint x: 249, endPoint y: 78, distance: 191.9
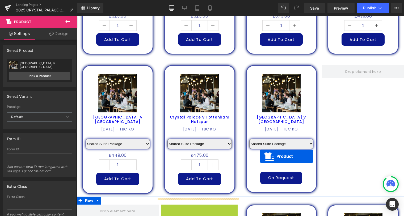
scroll to position [348, 0]
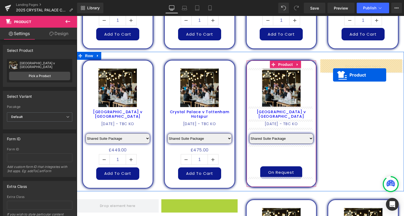
drag, startPoint x: 191, startPoint y: 209, endPoint x: 333, endPoint y: 74, distance: 195.6
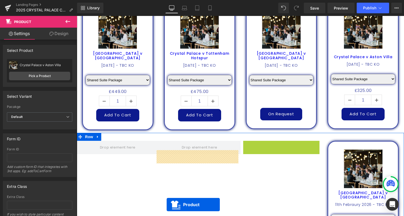
scroll to position [433, 0]
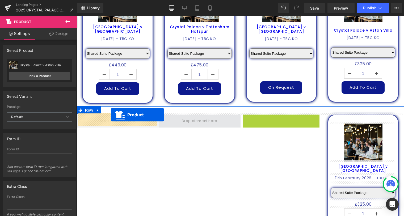
drag, startPoint x: 272, startPoint y: 204, endPoint x: 184, endPoint y: 117, distance: 123.4
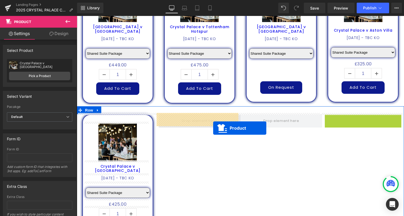
drag, startPoint x: 353, startPoint y: 117, endPoint x: 206, endPoint y: 125, distance: 147.8
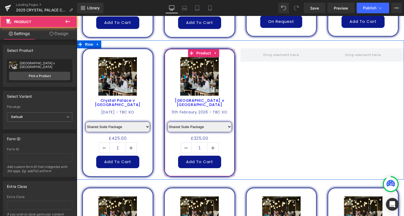
scroll to position [505, 0]
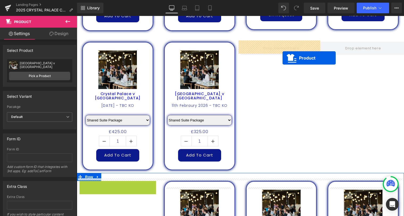
drag, startPoint x: 109, startPoint y: 184, endPoint x: 283, endPoint y: 58, distance: 214.8
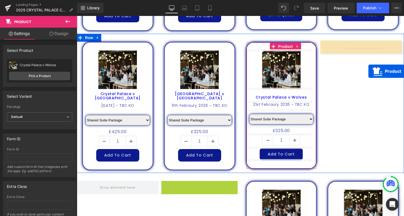
drag, startPoint x: 189, startPoint y: 184, endPoint x: 365, endPoint y: 69, distance: 210.3
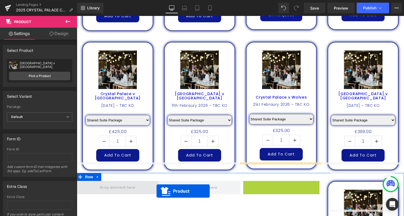
scroll to position [521, 0]
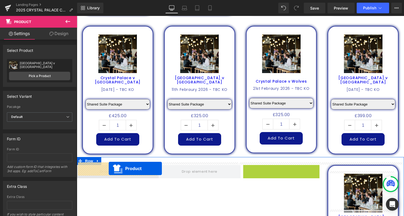
drag, startPoint x: 270, startPoint y: 183, endPoint x: 109, endPoint y: 169, distance: 161.8
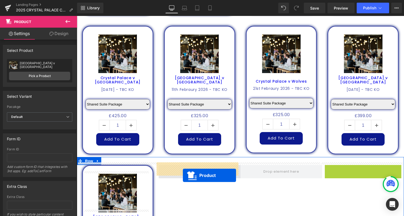
drag, startPoint x: 353, startPoint y: 168, endPoint x: 181, endPoint y: 174, distance: 172.2
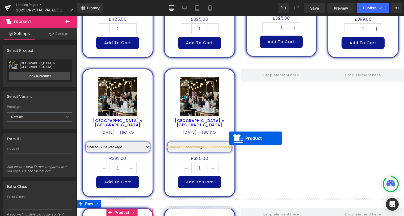
scroll to position [623, 0]
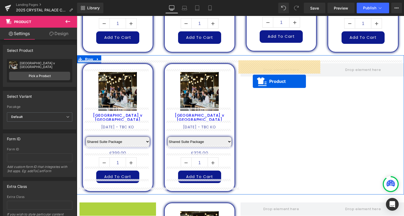
drag, startPoint x: 107, startPoint y: 208, endPoint x: 253, endPoint y: 82, distance: 193.0
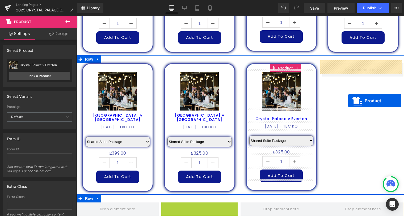
drag, startPoint x: 189, startPoint y: 205, endPoint x: 348, endPoint y: 95, distance: 193.8
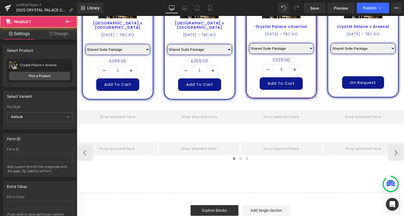
scroll to position [720, 0]
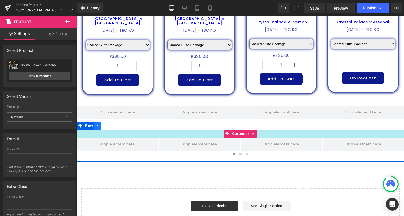
click at [97, 124] on icon at bounding box center [98, 126] width 4 height 4
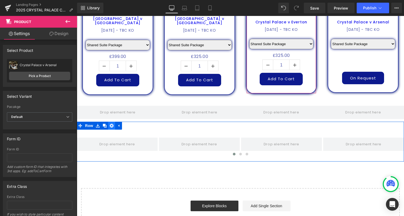
click at [110, 124] on icon at bounding box center [112, 126] width 4 height 4
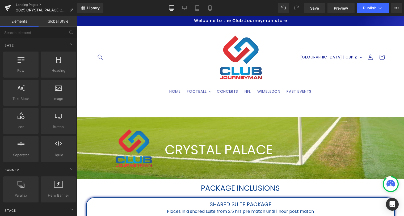
scroll to position [0, 0]
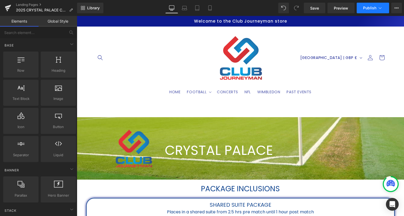
click at [369, 10] on span "Publish" at bounding box center [369, 8] width 13 height 4
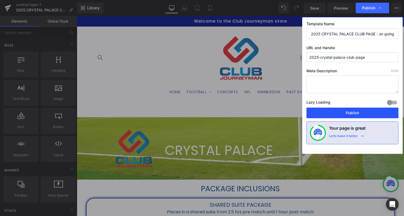
drag, startPoint x: 351, startPoint y: 114, endPoint x: 274, endPoint y: 98, distance: 78.7
click at [351, 114] on button "Publish" at bounding box center [353, 113] width 92 height 11
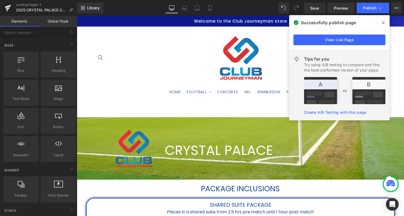
click at [383, 23] on icon at bounding box center [383, 23] width 3 height 4
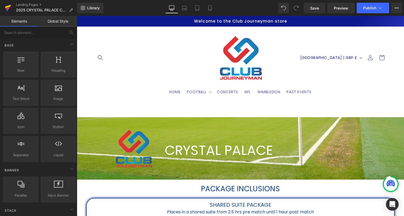
click at [9, 7] on icon at bounding box center [8, 7] width 6 height 13
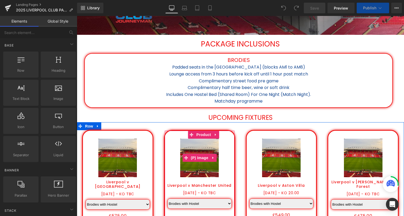
scroll to position [193, 0]
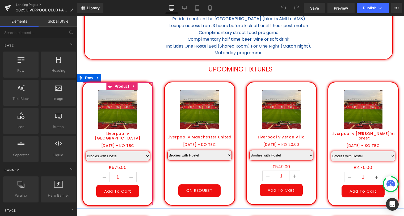
drag, startPoint x: 130, startPoint y: 88, endPoint x: 132, endPoint y: 85, distance: 3.4
click at [131, 88] on link at bounding box center [134, 86] width 7 height 8
click at [136, 85] on icon at bounding box center [138, 86] width 4 height 4
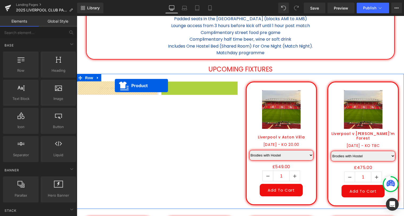
drag, startPoint x: 188, startPoint y: 86, endPoint x: 114, endPoint y: 86, distance: 74.5
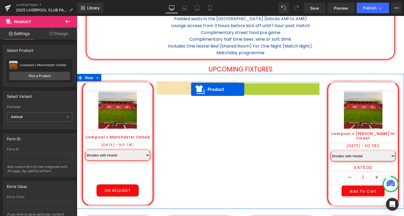
drag, startPoint x: 271, startPoint y: 86, endPoint x: 278, endPoint y: 84, distance: 6.9
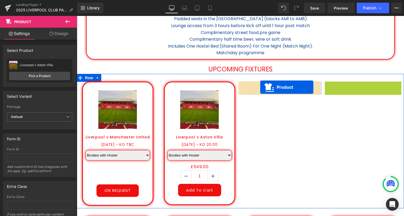
drag, startPoint x: 287, startPoint y: 87, endPoint x: 260, endPoint y: 87, distance: 26.9
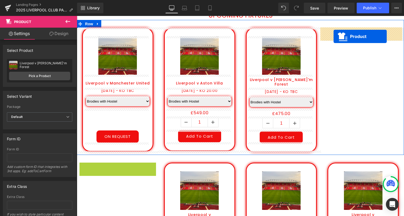
scroll to position [237, 0]
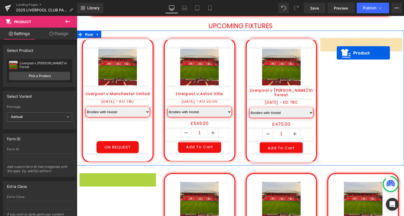
drag, startPoint x: 109, startPoint y: 108, endPoint x: 337, endPoint y: 53, distance: 234.8
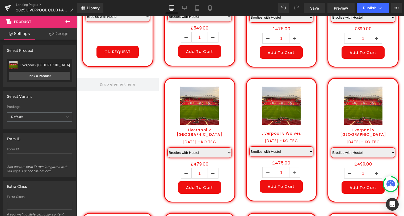
scroll to position [367, 0]
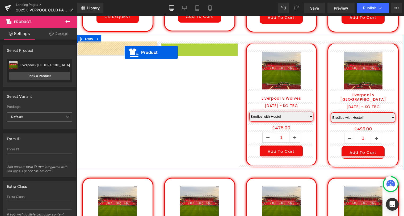
drag, startPoint x: 190, startPoint y: 47, endPoint x: 124, endPoint y: 52, distance: 65.6
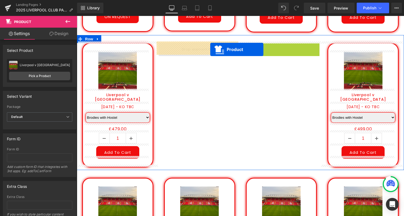
drag, startPoint x: 271, startPoint y: 46, endPoint x: 204, endPoint y: 49, distance: 66.5
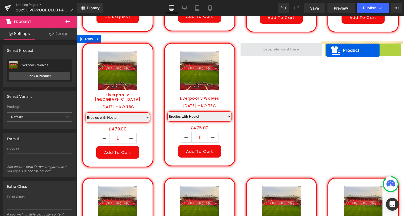
drag, startPoint x: 318, startPoint y: 51, endPoint x: 288, endPoint y: 50, distance: 29.5
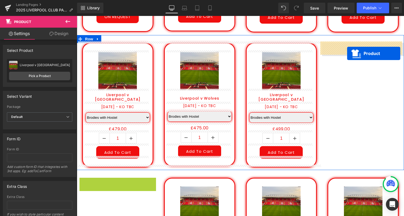
drag, startPoint x: 107, startPoint y: 181, endPoint x: 347, endPoint y: 53, distance: 271.5
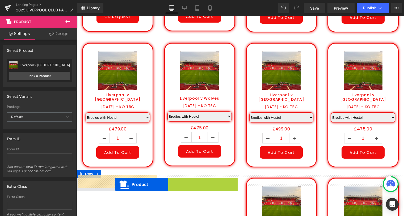
drag, startPoint x: 191, startPoint y: 179, endPoint x: 115, endPoint y: 185, distance: 76.2
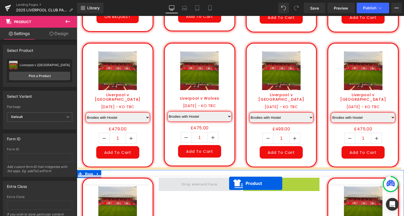
drag, startPoint x: 241, startPoint y: 183, endPoint x: 198, endPoint y: 183, distance: 42.8
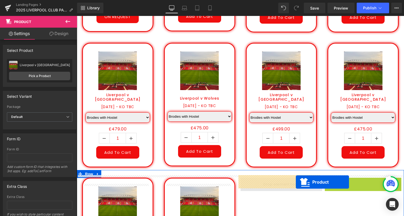
drag, startPoint x: 354, startPoint y: 179, endPoint x: 292, endPoint y: 182, distance: 62.3
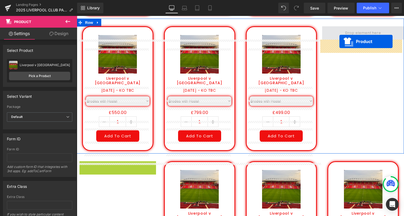
scroll to position [503, 0]
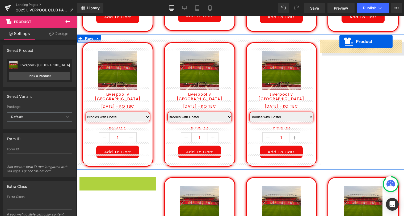
drag, startPoint x: 109, startPoint y: 164, endPoint x: 340, endPoint y: 36, distance: 263.9
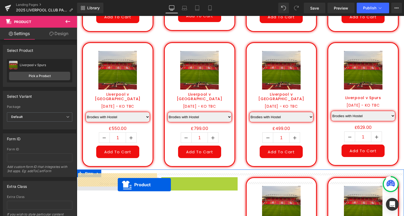
drag, startPoint x: 189, startPoint y: 178, endPoint x: 118, endPoint y: 185, distance: 71.3
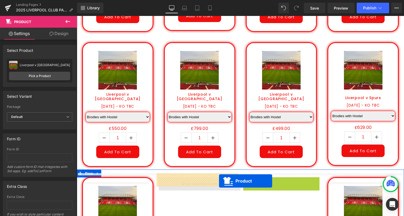
drag, startPoint x: 271, startPoint y: 179, endPoint x: 216, endPoint y: 181, distance: 55.4
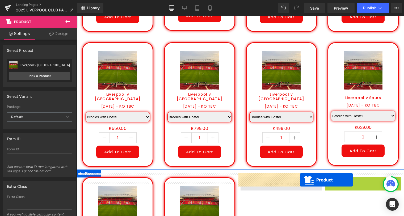
drag, startPoint x: 353, startPoint y: 178, endPoint x: 286, endPoint y: 180, distance: 67.3
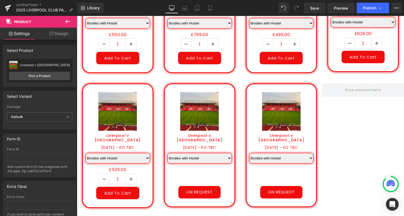
scroll to position [620, 0]
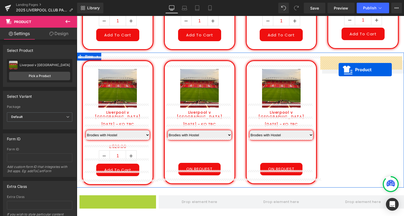
drag, startPoint x: 107, startPoint y: 197, endPoint x: 339, endPoint y: 70, distance: 264.4
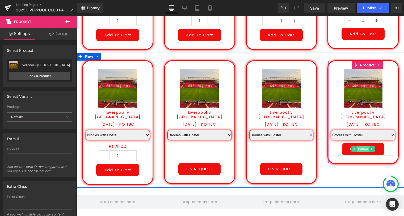
click at [362, 146] on span "Button" at bounding box center [363, 149] width 12 height 6
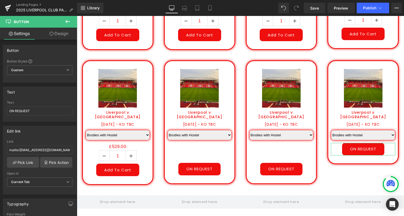
click at [62, 34] on link "Design" at bounding box center [59, 34] width 39 height 12
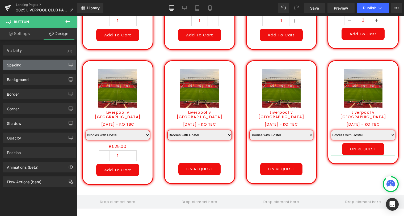
click at [27, 64] on div "Spacing" at bounding box center [39, 65] width 73 height 10
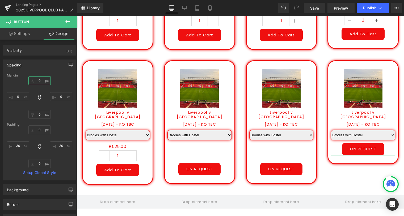
click at [41, 82] on input "text" at bounding box center [39, 80] width 22 height 9
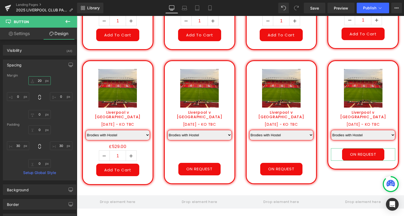
type input "2"
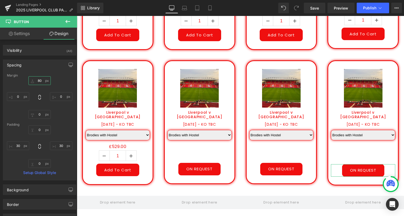
type input "8"
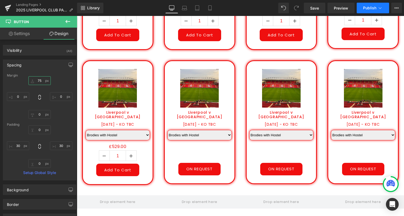
type input "75"
click at [375, 6] on span "Publish" at bounding box center [369, 8] width 13 height 4
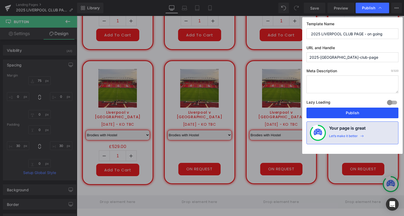
click at [356, 111] on button "Publish" at bounding box center [353, 113] width 92 height 11
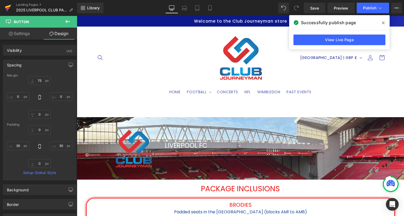
click at [8, 5] on icon at bounding box center [8, 6] width 6 height 3
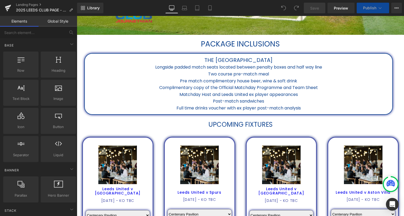
scroll to position [169, 0]
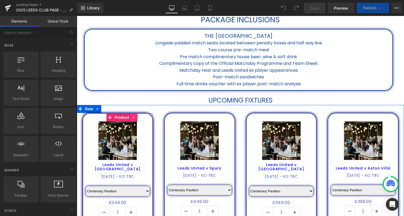
click at [132, 118] on icon at bounding box center [134, 117] width 4 height 4
click at [136, 118] on icon at bounding box center [138, 118] width 4 height 4
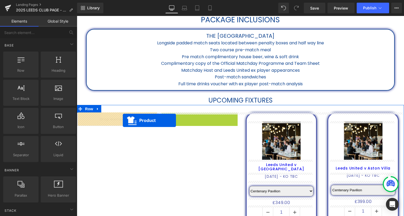
drag, startPoint x: 190, startPoint y: 117, endPoint x: 120, endPoint y: 120, distance: 69.7
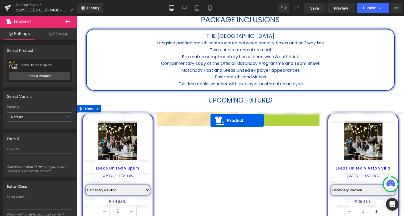
drag, startPoint x: 271, startPoint y: 116, endPoint x: 209, endPoint y: 120, distance: 62.1
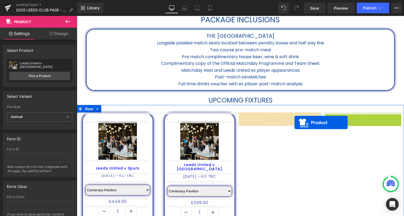
drag, startPoint x: 353, startPoint y: 118, endPoint x: 290, endPoint y: 121, distance: 63.9
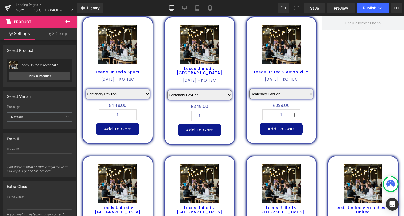
scroll to position [266, 0]
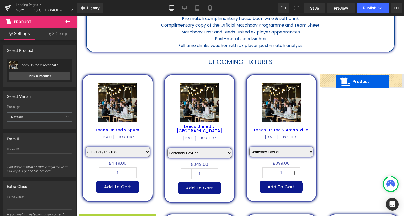
drag, startPoint x: 109, startPoint y: 159, endPoint x: 336, endPoint y: 81, distance: 240.3
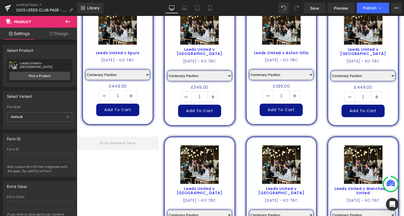
scroll to position [304, 0]
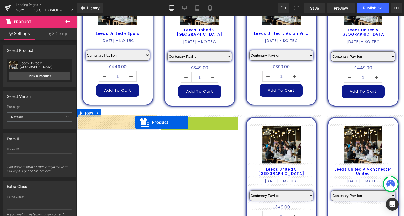
drag, startPoint x: 189, startPoint y: 121, endPoint x: 132, endPoint y: 122, distance: 56.9
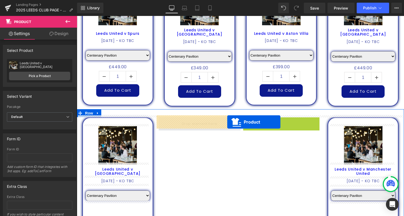
drag, startPoint x: 272, startPoint y: 120, endPoint x: 203, endPoint y: 122, distance: 68.4
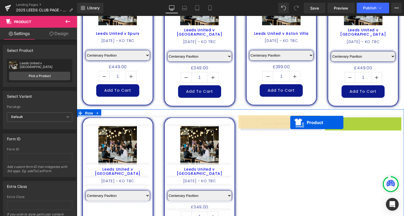
drag, startPoint x: 353, startPoint y: 120, endPoint x: 277, endPoint y: 123, distance: 76.4
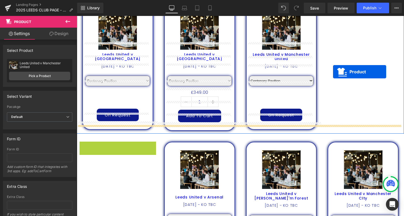
scroll to position [401, 0]
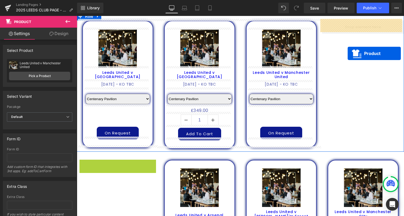
drag, startPoint x: 108, startPoint y: 139, endPoint x: 348, endPoint y: 53, distance: 254.2
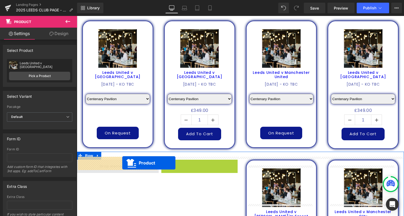
drag, startPoint x: 189, startPoint y: 162, endPoint x: 119, endPoint y: 163, distance: 69.2
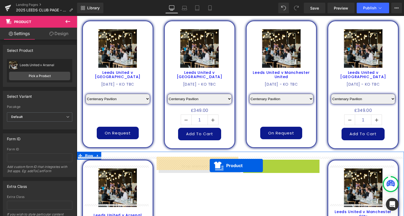
drag, startPoint x: 272, startPoint y: 161, endPoint x: 204, endPoint y: 166, distance: 68.2
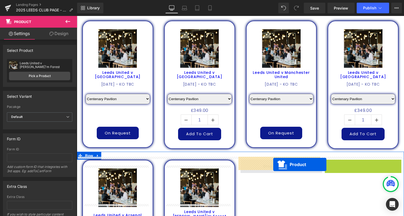
drag, startPoint x: 356, startPoint y: 165, endPoint x: 266, endPoint y: 165, distance: 90.4
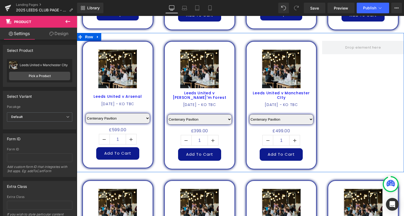
scroll to position [521, 0]
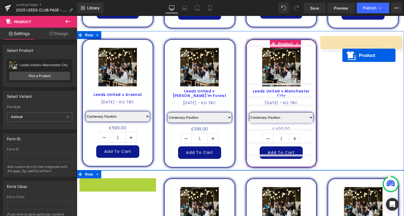
drag, startPoint x: 109, startPoint y: 180, endPoint x: 343, endPoint y: 56, distance: 264.3
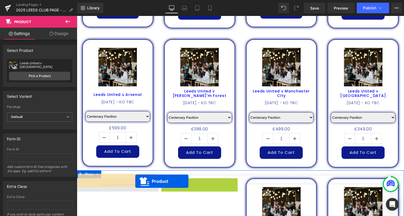
drag, startPoint x: 190, startPoint y: 179, endPoint x: 135, endPoint y: 181, distance: 55.4
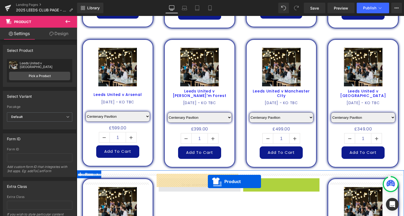
drag, startPoint x: 272, startPoint y: 180, endPoint x: 201, endPoint y: 182, distance: 71.3
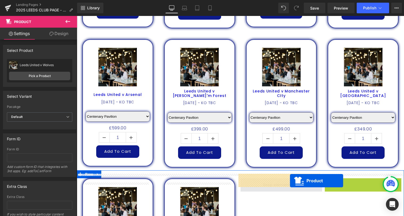
drag, startPoint x: 354, startPoint y: 179, endPoint x: 290, endPoint y: 181, distance: 63.8
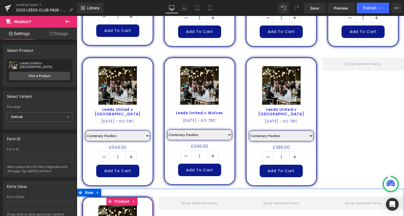
scroll to position [648, 0]
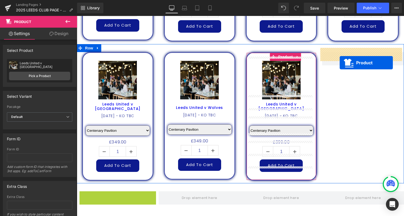
drag, startPoint x: 106, startPoint y: 198, endPoint x: 340, endPoint y: 63, distance: 270.0
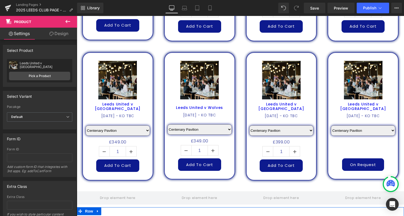
click at [97, 210] on icon at bounding box center [97, 211] width 1 height 2
click at [110, 210] on icon at bounding box center [112, 212] width 4 height 4
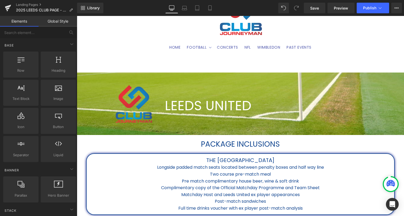
scroll to position [0, 0]
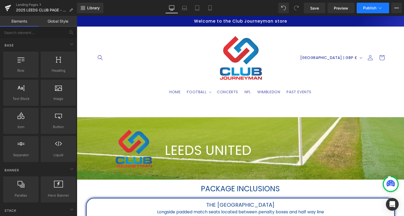
click at [370, 10] on span "Publish" at bounding box center [369, 8] width 13 height 4
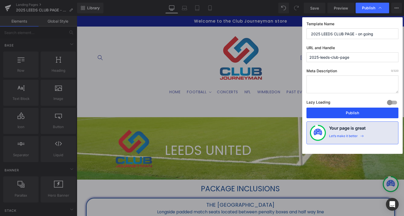
drag, startPoint x: 353, startPoint y: 115, endPoint x: 276, endPoint y: 101, distance: 78.1
click at [353, 115] on button "Publish" at bounding box center [353, 113] width 92 height 11
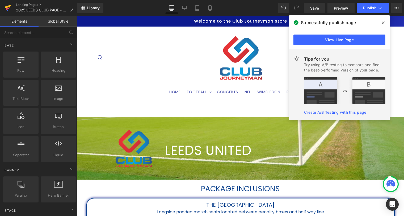
click at [8, 6] on icon at bounding box center [8, 6] width 6 height 3
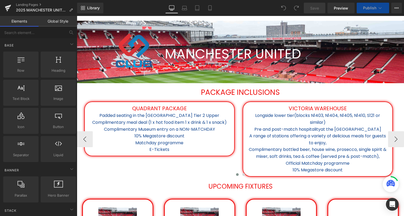
scroll to position [145, 0]
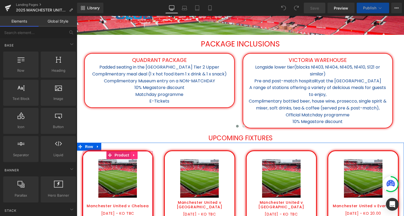
click at [133, 154] on icon at bounding box center [133, 155] width 1 height 2
click at [77, 16] on icon at bounding box center [77, 16] width 0 height 0
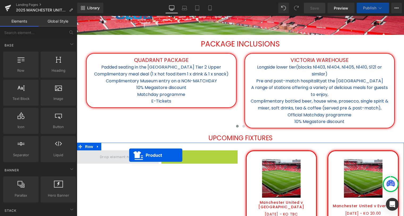
drag, startPoint x: 190, startPoint y: 153, endPoint x: 125, endPoint y: 157, distance: 65.5
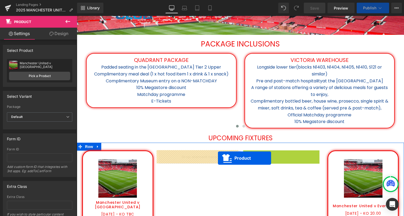
drag, startPoint x: 271, startPoint y: 155, endPoint x: 208, endPoint y: 158, distance: 63.1
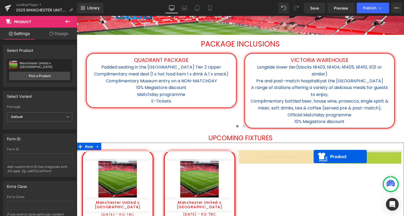
drag, startPoint x: 353, startPoint y: 156, endPoint x: 279, endPoint y: 158, distance: 74.2
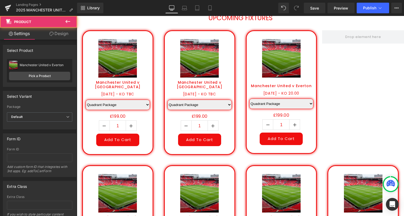
scroll to position [266, 0]
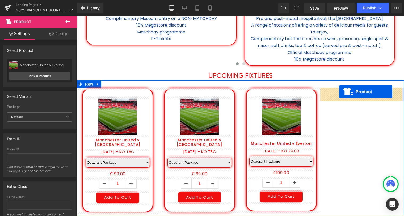
drag, startPoint x: 108, startPoint y: 169, endPoint x: 339, endPoint y: 92, distance: 243.7
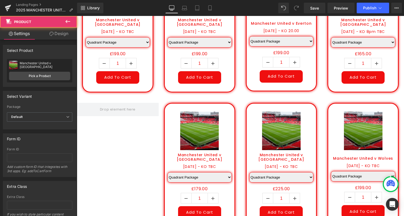
scroll to position [328, 0]
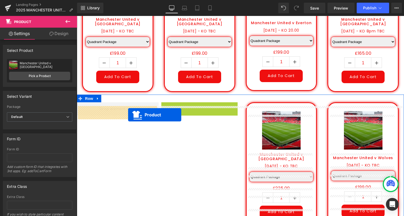
drag, startPoint x: 189, startPoint y: 112, endPoint x: 227, endPoint y: 114, distance: 38.4
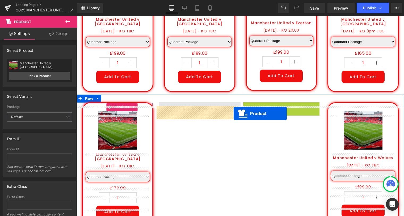
drag, startPoint x: 271, startPoint y: 112, endPoint x: 208, endPoint y: 114, distance: 63.3
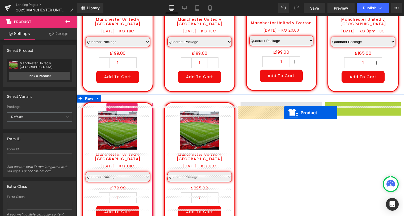
drag, startPoint x: 351, startPoint y: 111, endPoint x: 277, endPoint y: 113, distance: 74.2
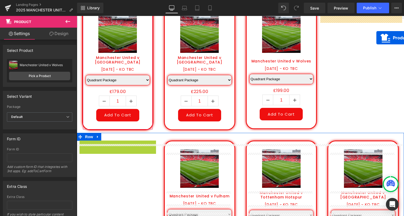
scroll to position [382, 0]
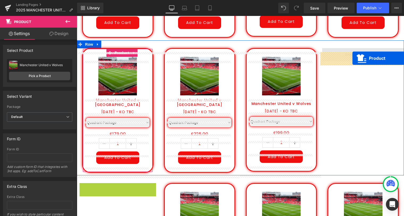
drag, startPoint x: 108, startPoint y: 150, endPoint x: 353, endPoint y: 58, distance: 261.2
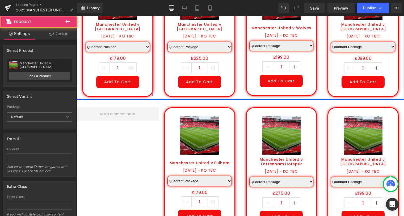
scroll to position [479, 0]
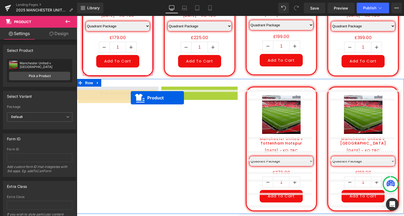
drag, startPoint x: 189, startPoint y: 95, endPoint x: 128, endPoint y: 98, distance: 61.5
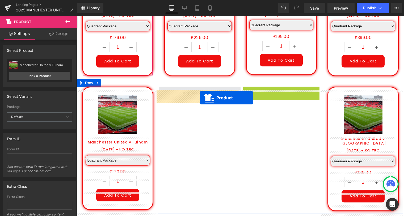
drag, startPoint x: 270, startPoint y: 96, endPoint x: 200, endPoint y: 98, distance: 70.2
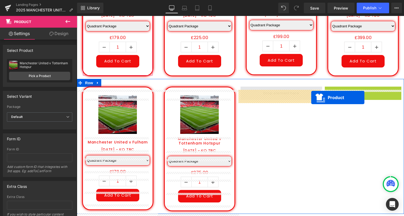
drag, startPoint x: 351, startPoint y: 94, endPoint x: 286, endPoint y: 98, distance: 65.3
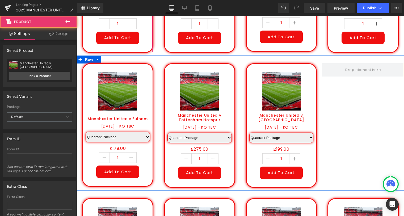
scroll to position [552, 0]
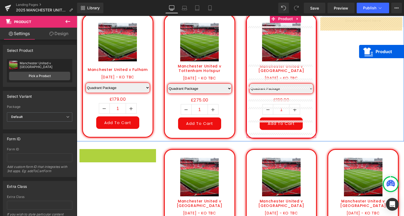
drag, startPoint x: 109, startPoint y: 157, endPoint x: 353, endPoint y: 46, distance: 268.6
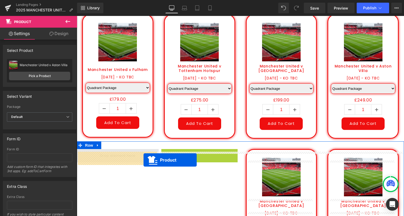
drag, startPoint x: 190, startPoint y: 158, endPoint x: 114, endPoint y: 160, distance: 76.1
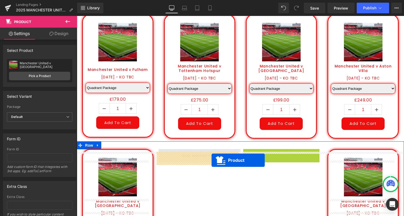
drag, startPoint x: 273, startPoint y: 159, endPoint x: 200, endPoint y: 161, distance: 72.6
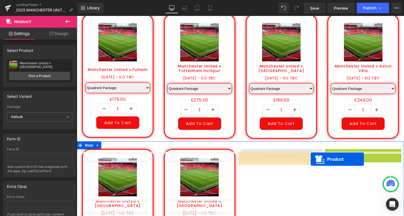
drag, startPoint x: 354, startPoint y: 158, endPoint x: 285, endPoint y: 160, distance: 69.4
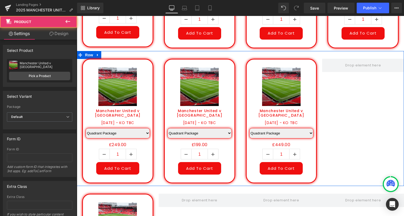
scroll to position [648, 0]
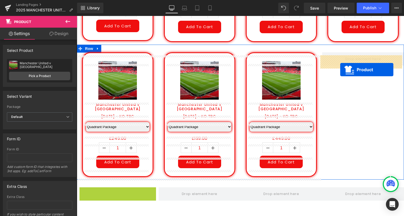
drag, startPoint x: 106, startPoint y: 196, endPoint x: 340, endPoint y: 70, distance: 266.3
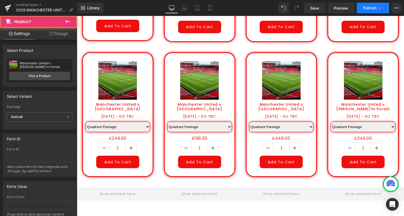
click at [368, 10] on button "Publish" at bounding box center [373, 8] width 32 height 11
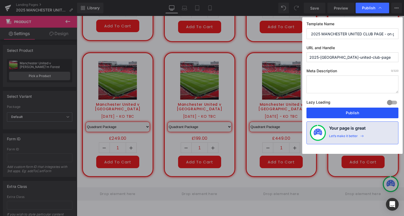
drag, startPoint x: 359, startPoint y: 110, endPoint x: 282, endPoint y: 85, distance: 80.9
click at [359, 110] on button "Publish" at bounding box center [353, 113] width 92 height 11
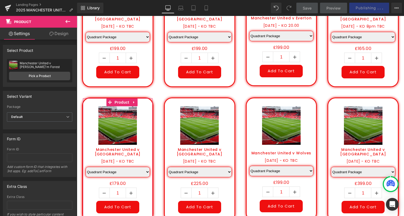
scroll to position [237, 0]
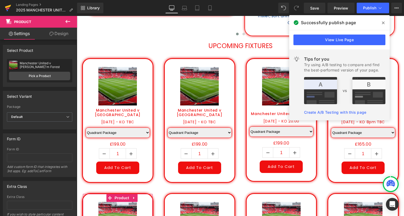
click at [3, 6] on link at bounding box center [8, 8] width 16 height 16
